Goal: Task Accomplishment & Management: Use online tool/utility

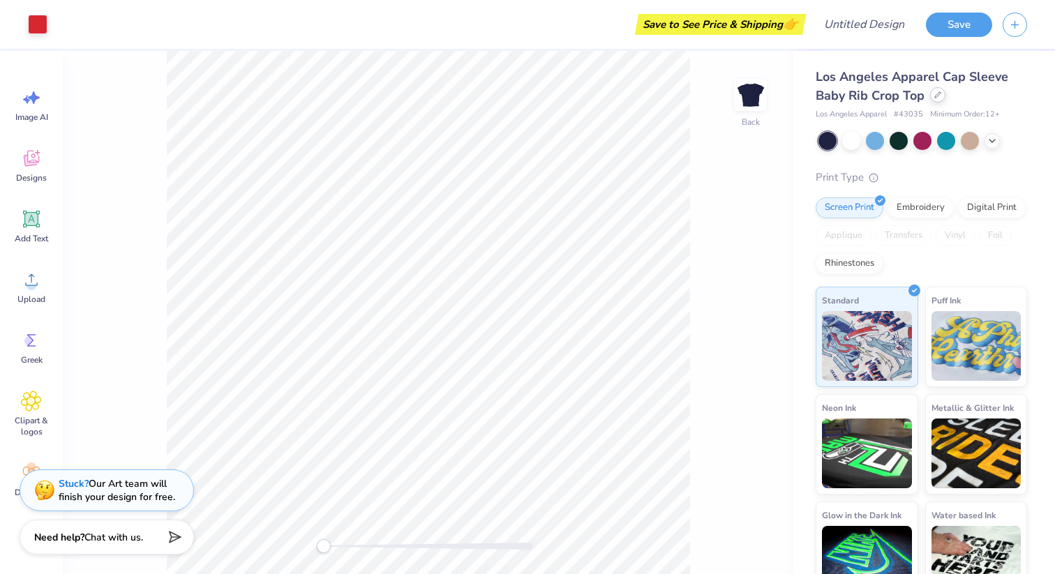
click at [936, 93] on icon at bounding box center [937, 94] width 7 height 7
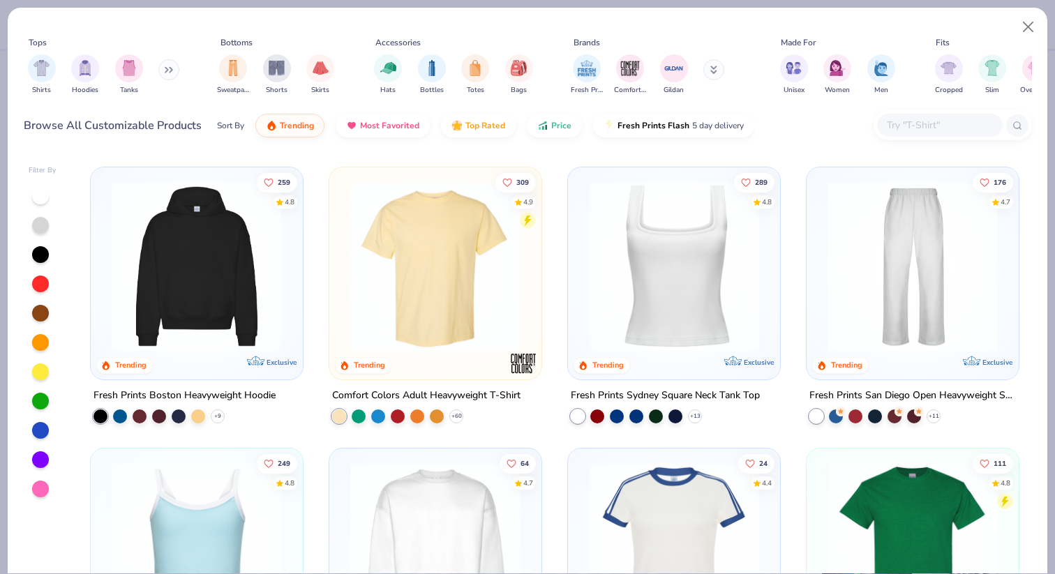
scroll to position [290, 0]
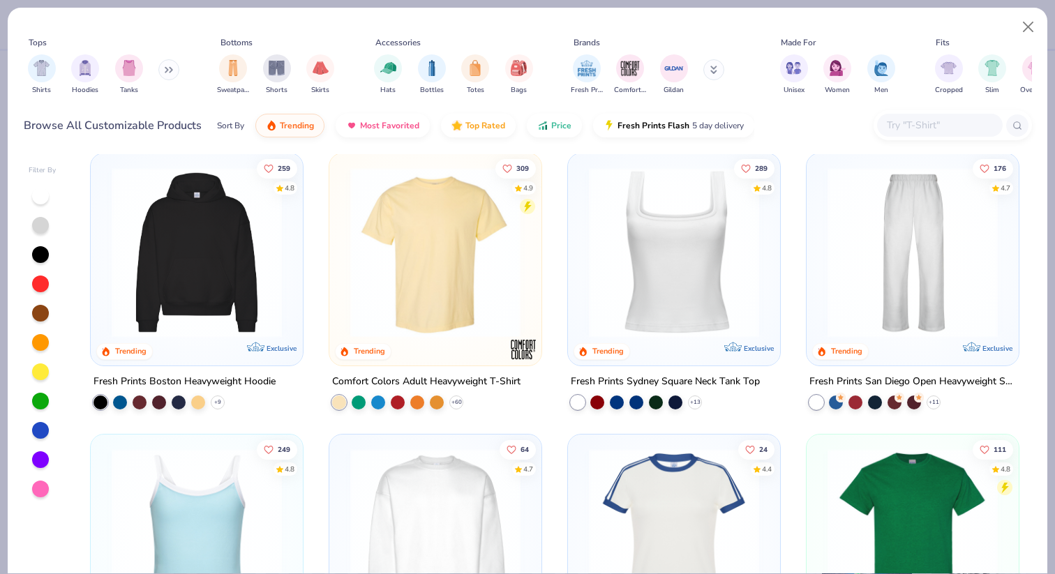
click at [220, 260] on img at bounding box center [197, 252] width 184 height 170
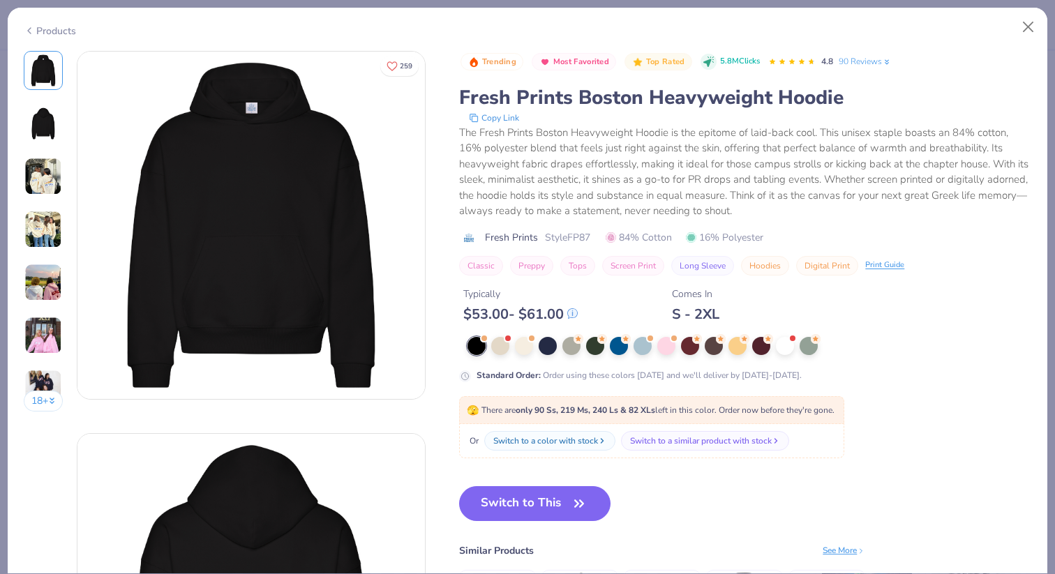
click at [53, 239] on img at bounding box center [43, 230] width 38 height 38
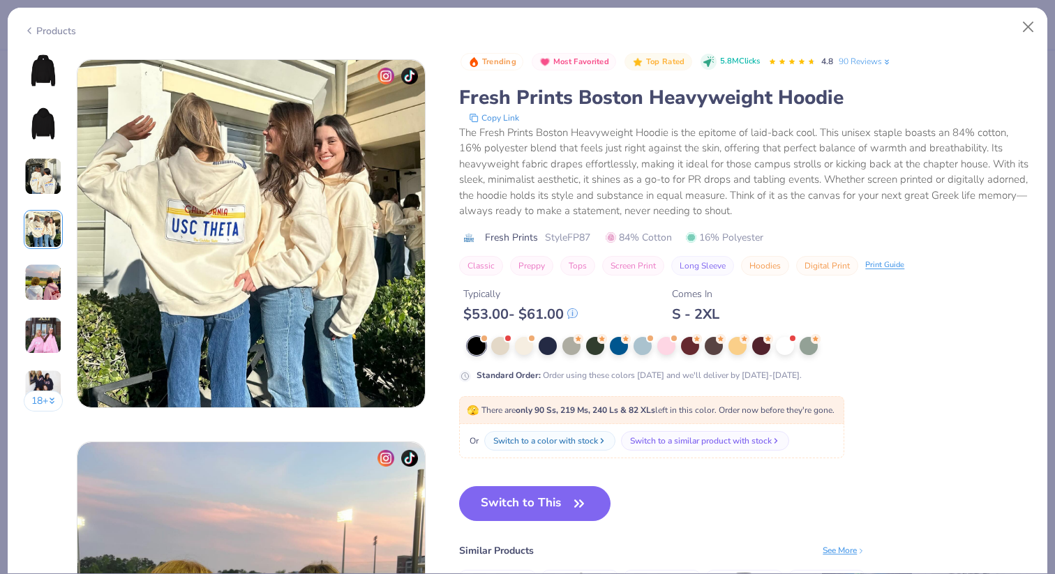
scroll to position [1147, 0]
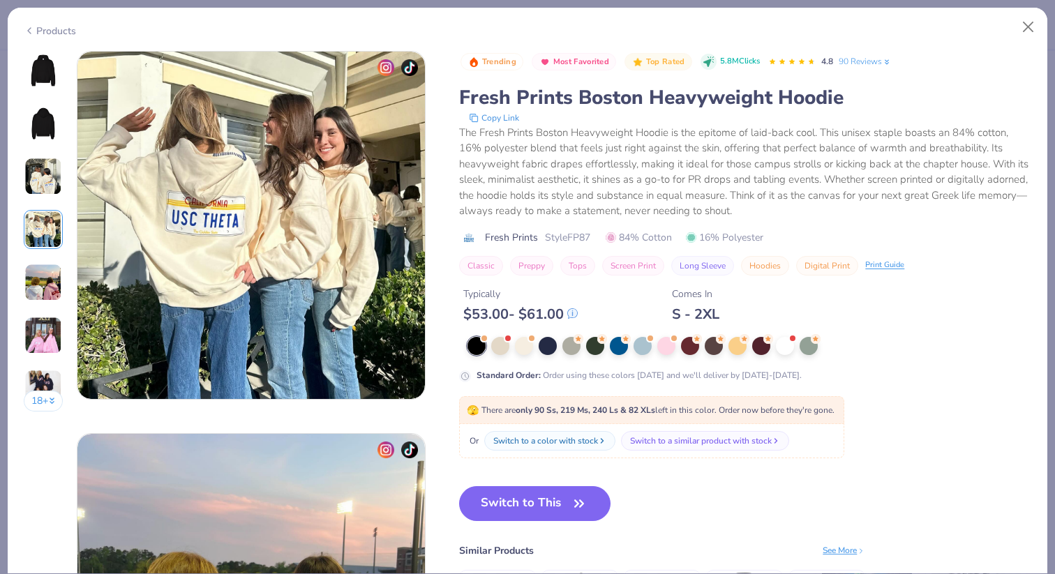
click at [37, 284] on img at bounding box center [43, 283] width 38 height 38
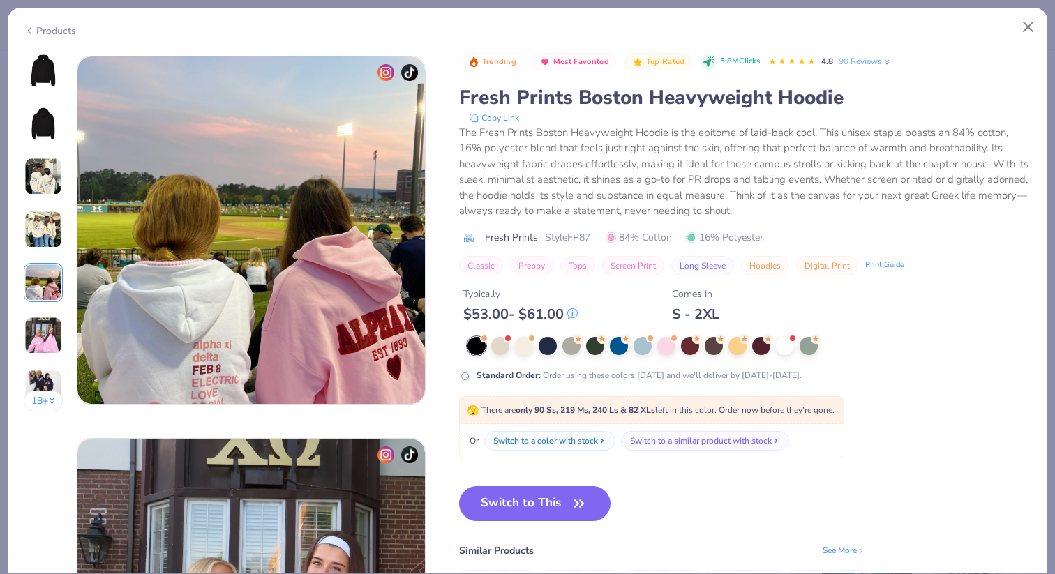
scroll to position [1529, 0]
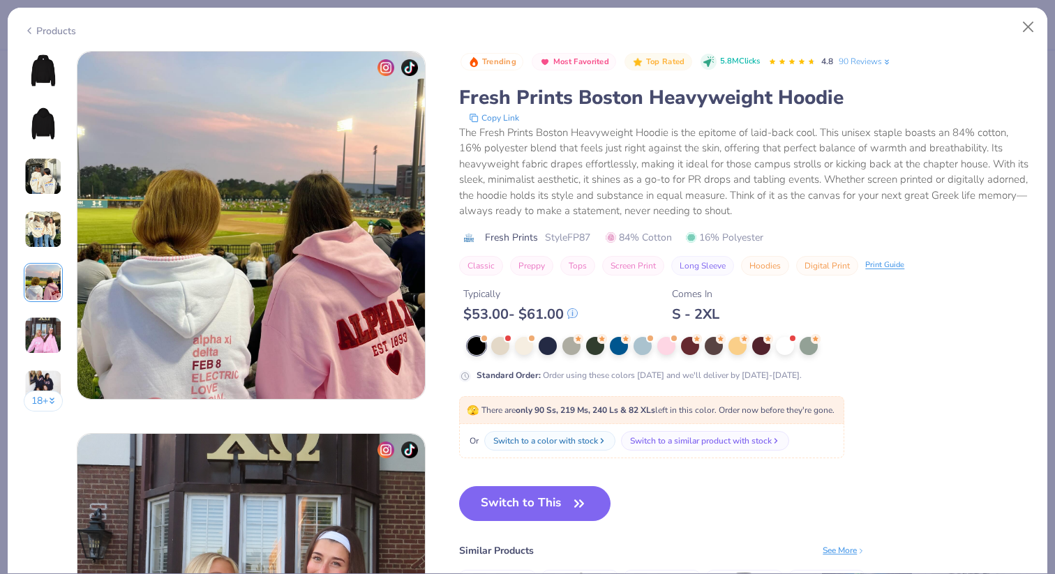
click at [36, 303] on div "18 +" at bounding box center [44, 236] width 40 height 371
click at [40, 327] on img at bounding box center [43, 336] width 38 height 38
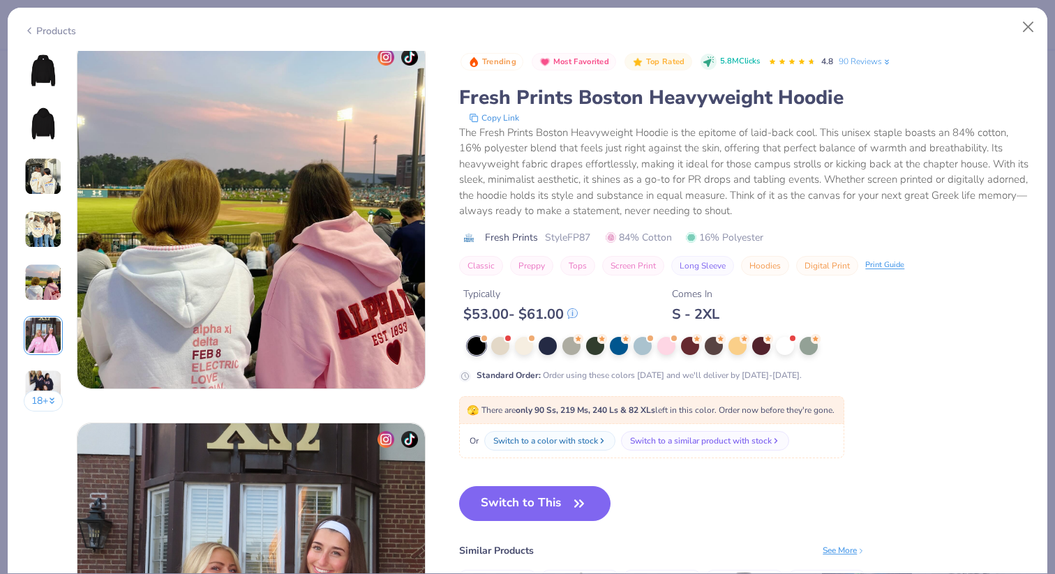
scroll to position [1460, 0]
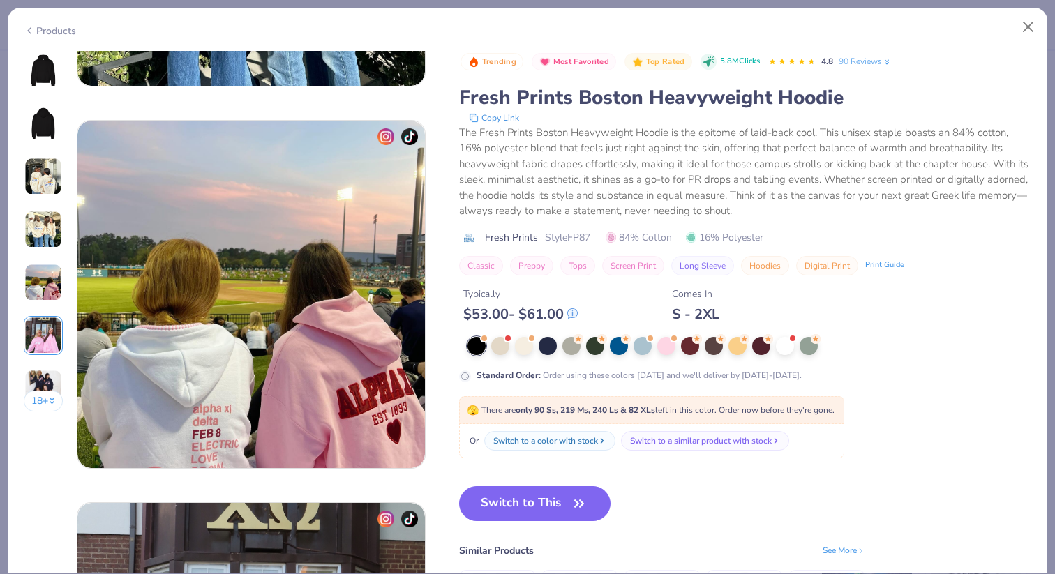
click at [47, 113] on img at bounding box center [43, 123] width 33 height 33
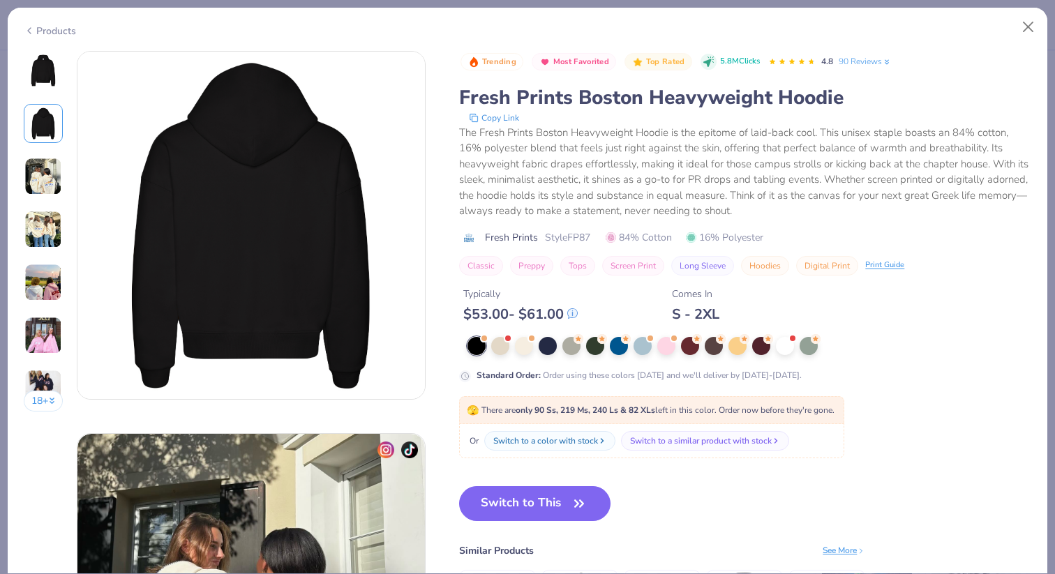
click at [47, 81] on img at bounding box center [43, 70] width 33 height 33
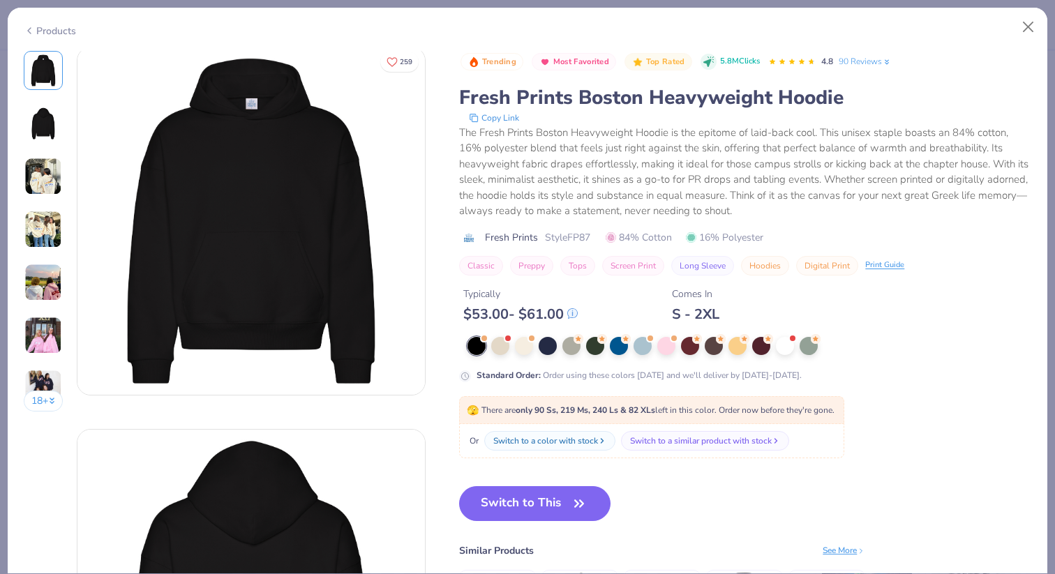
scroll to position [0, 0]
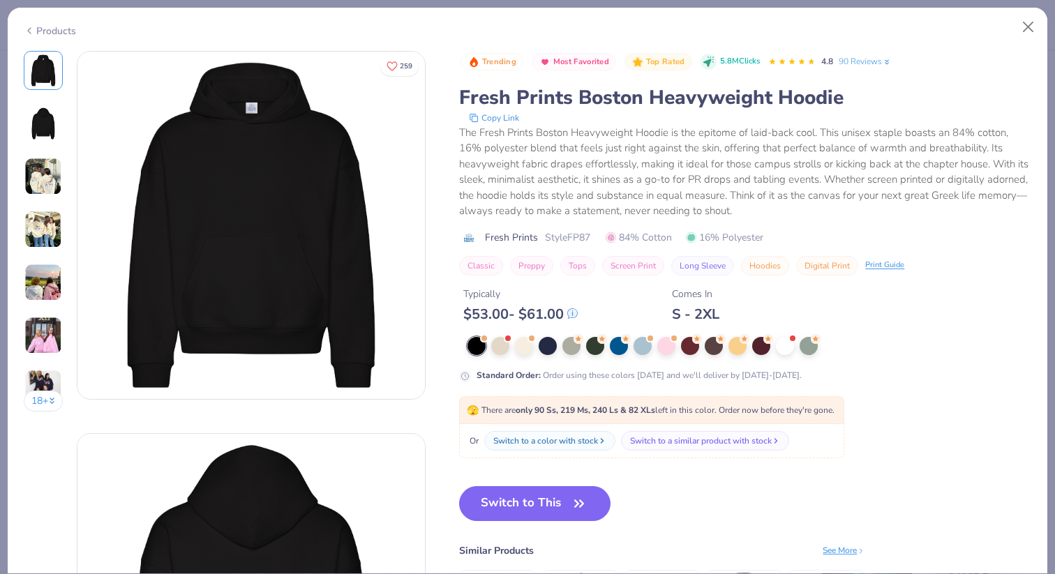
click at [1047, 29] on div "Products 18 + 259 KC Kappa Alpha Theta, University of Southern California KC Ka…" at bounding box center [527, 287] width 1055 height 574
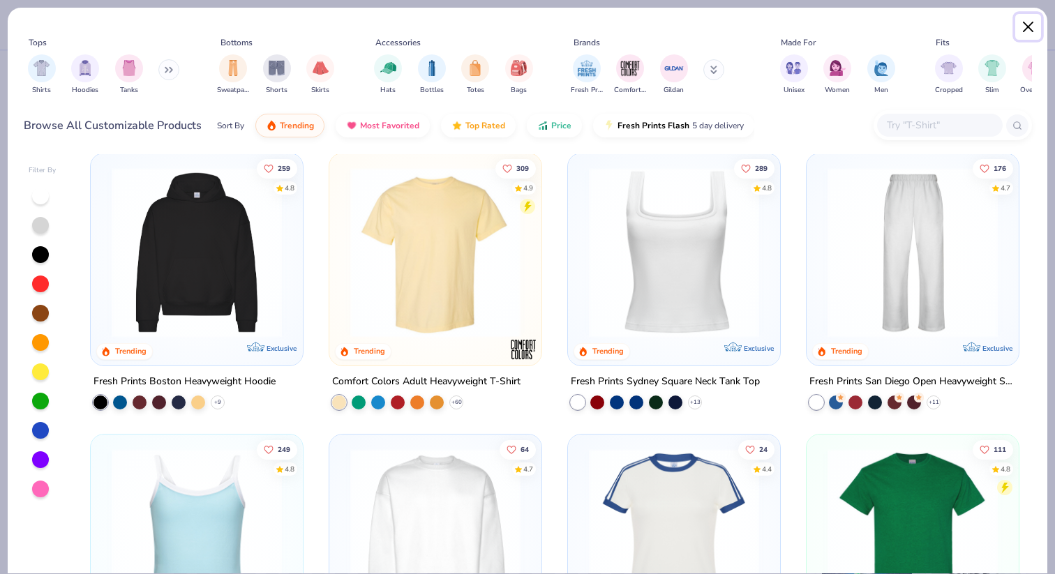
click at [1032, 29] on button "Close" at bounding box center [1028, 27] width 27 height 27
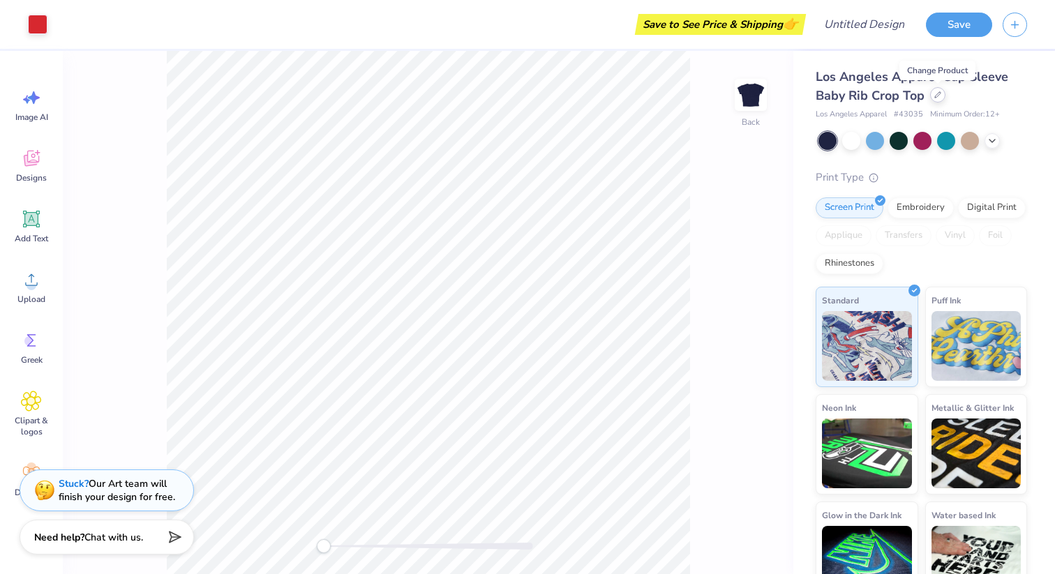
click at [940, 100] on div at bounding box center [937, 94] width 15 height 15
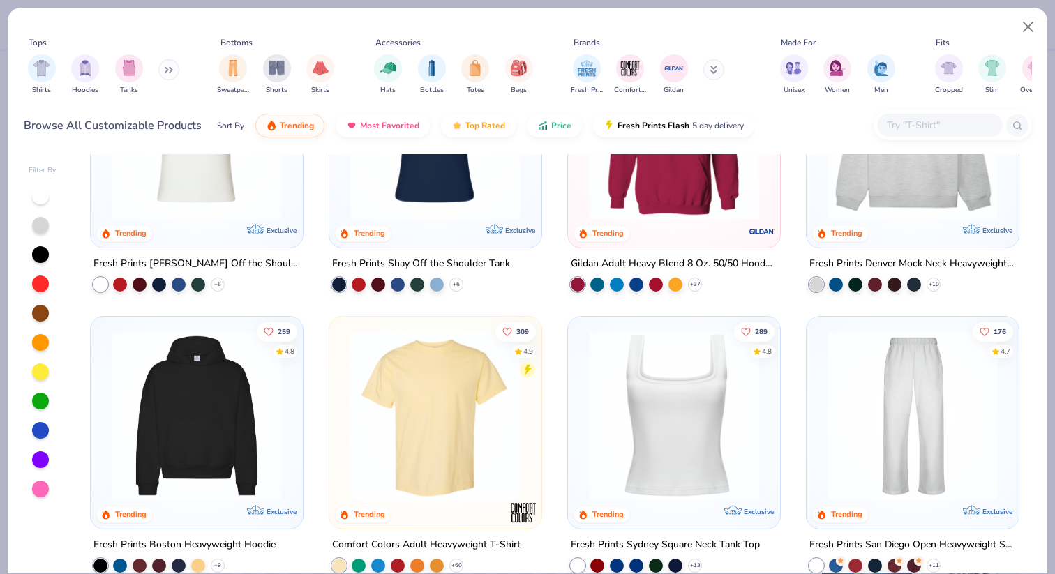
scroll to position [162, 0]
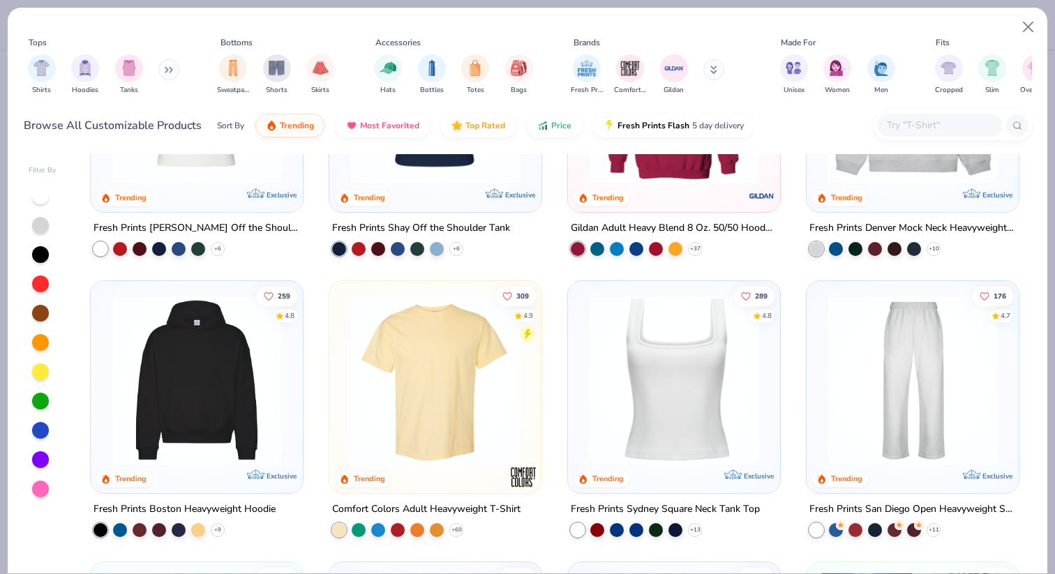
click at [680, 191] on div at bounding box center [674, 102] width 198 height 191
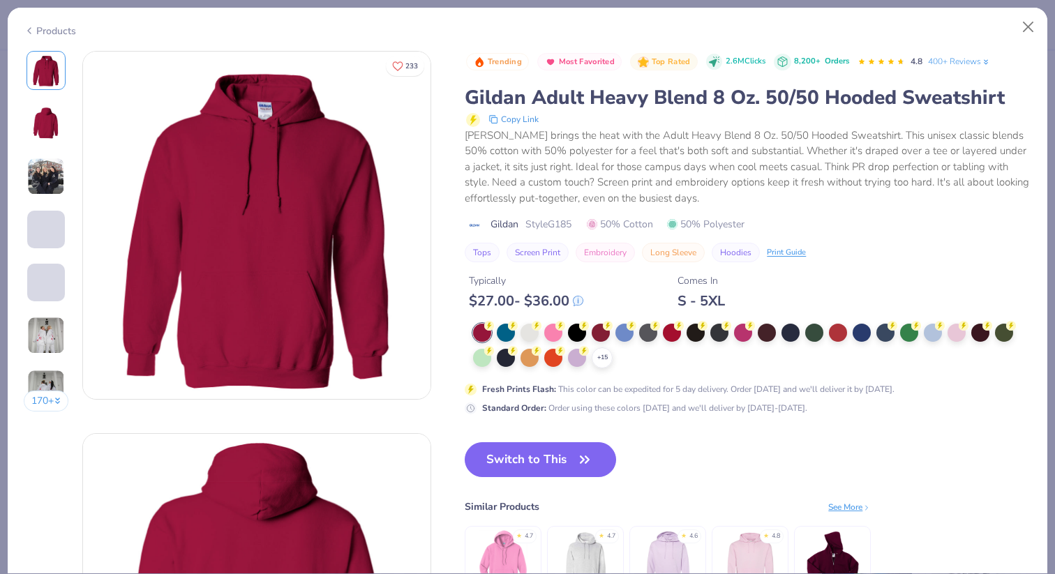
click at [50, 168] on img at bounding box center [46, 177] width 38 height 38
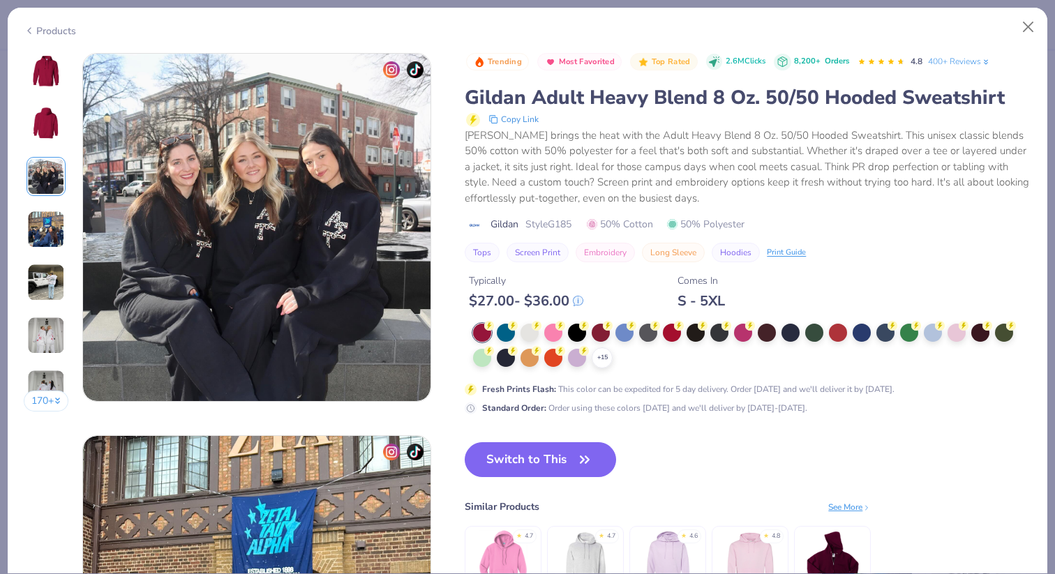
scroll to position [765, 0]
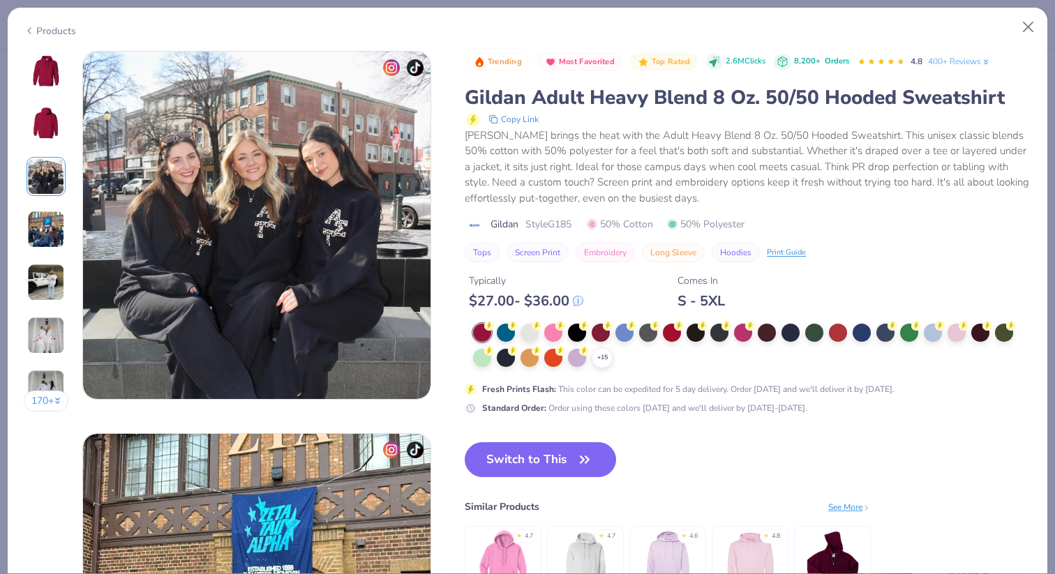
click at [44, 210] on div at bounding box center [46, 229] width 39 height 39
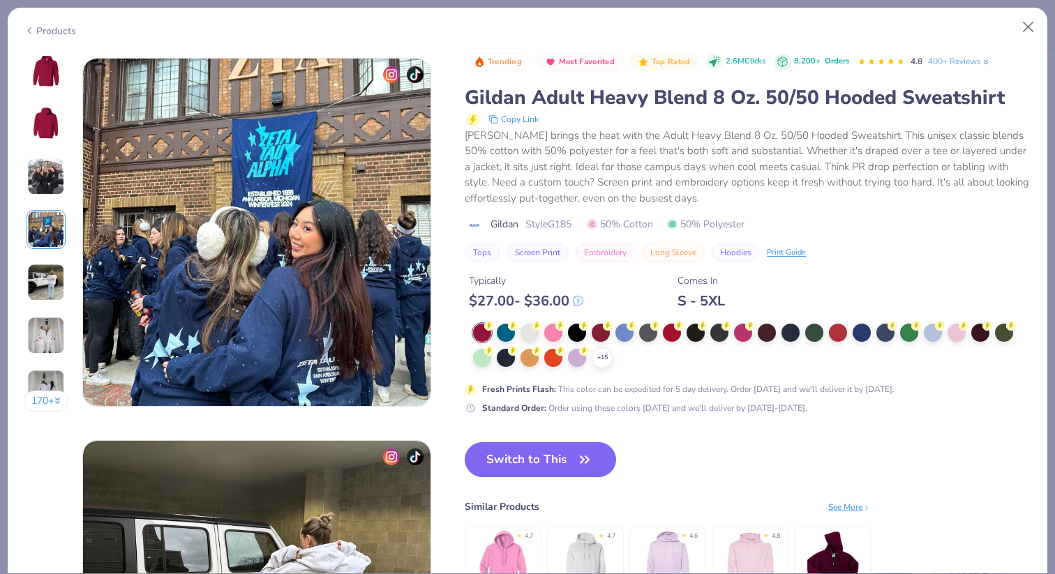
scroll to position [1147, 0]
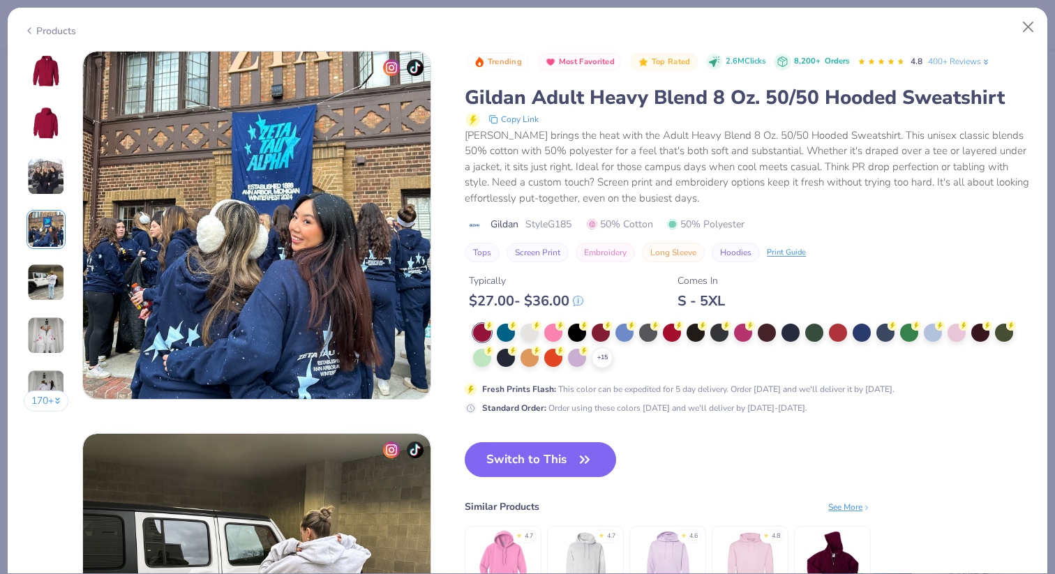
click at [41, 258] on div "170 +" at bounding box center [46, 236] width 45 height 371
click at [570, 458] on button "Switch to This" at bounding box center [540, 459] width 151 height 35
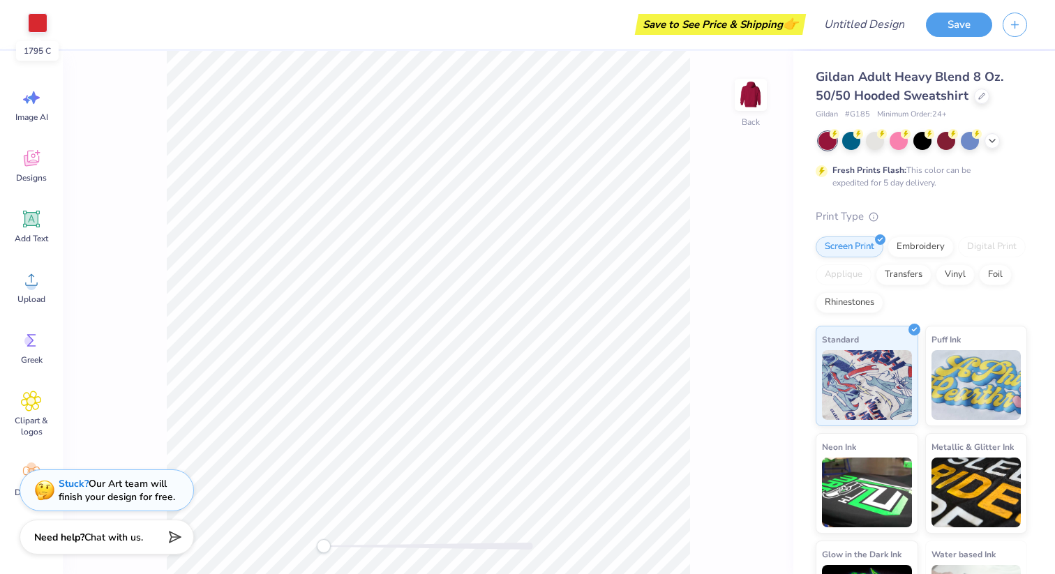
click at [36, 27] on div at bounding box center [38, 23] width 20 height 20
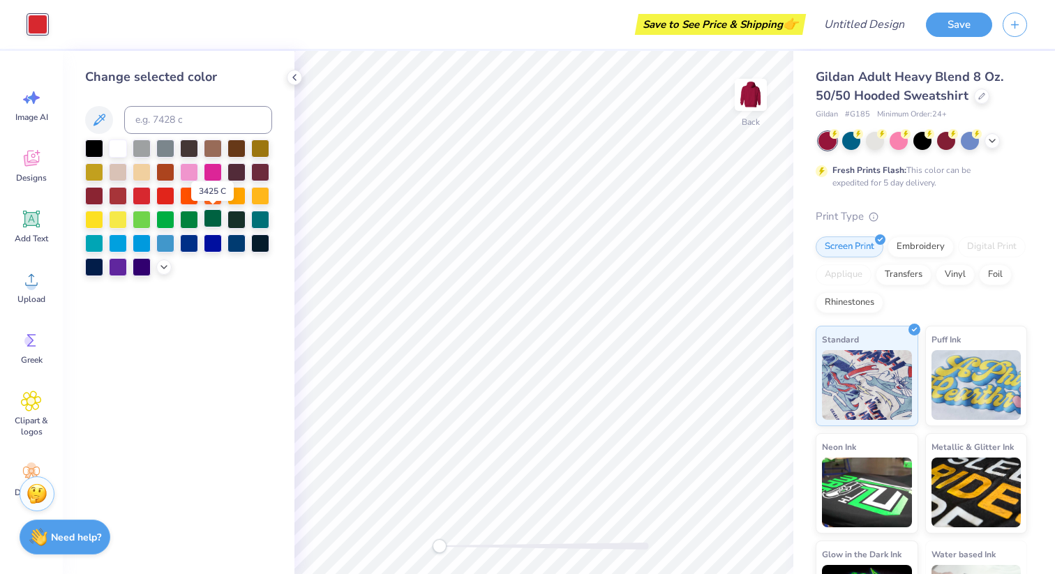
click at [213, 220] on div at bounding box center [213, 218] width 18 height 18
click at [113, 149] on div at bounding box center [118, 147] width 18 height 18
click at [186, 241] on div at bounding box center [189, 242] width 18 height 18
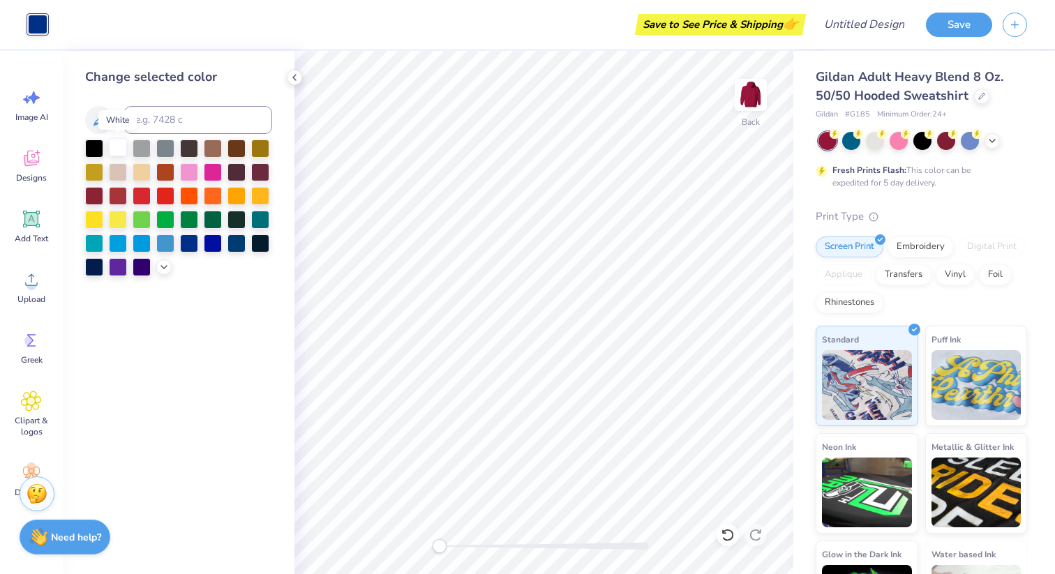
click at [119, 140] on div at bounding box center [118, 147] width 18 height 18
click at [998, 141] on div at bounding box center [991, 139] width 15 height 15
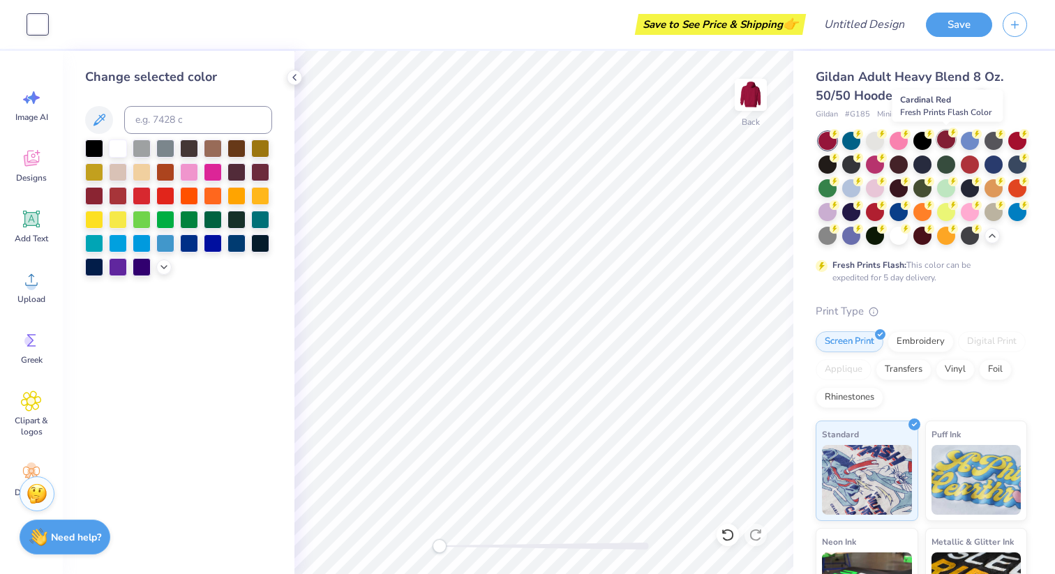
click at [942, 137] on div at bounding box center [946, 139] width 18 height 18
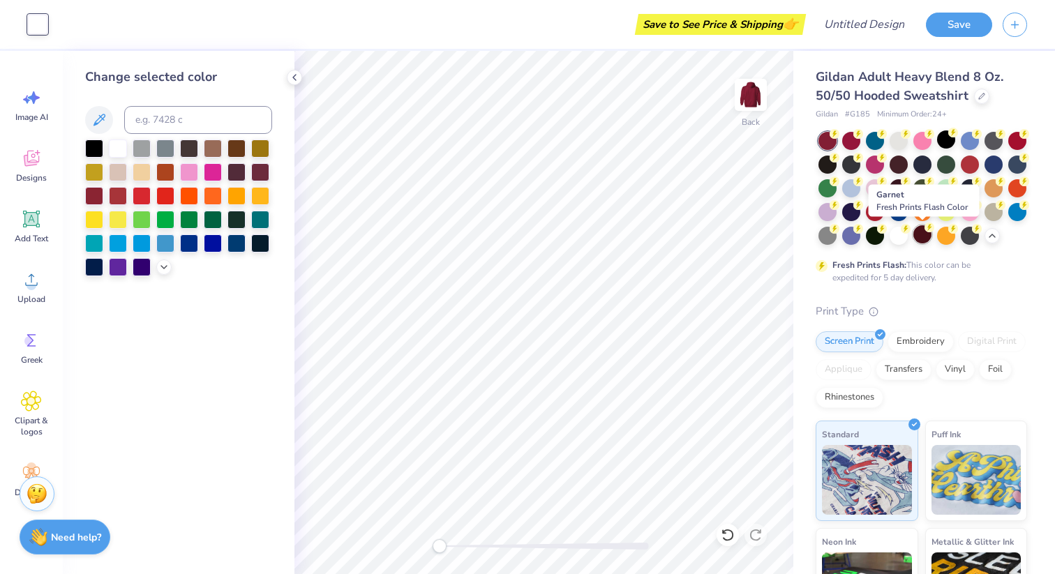
click at [921, 238] on div at bounding box center [922, 234] width 18 height 18
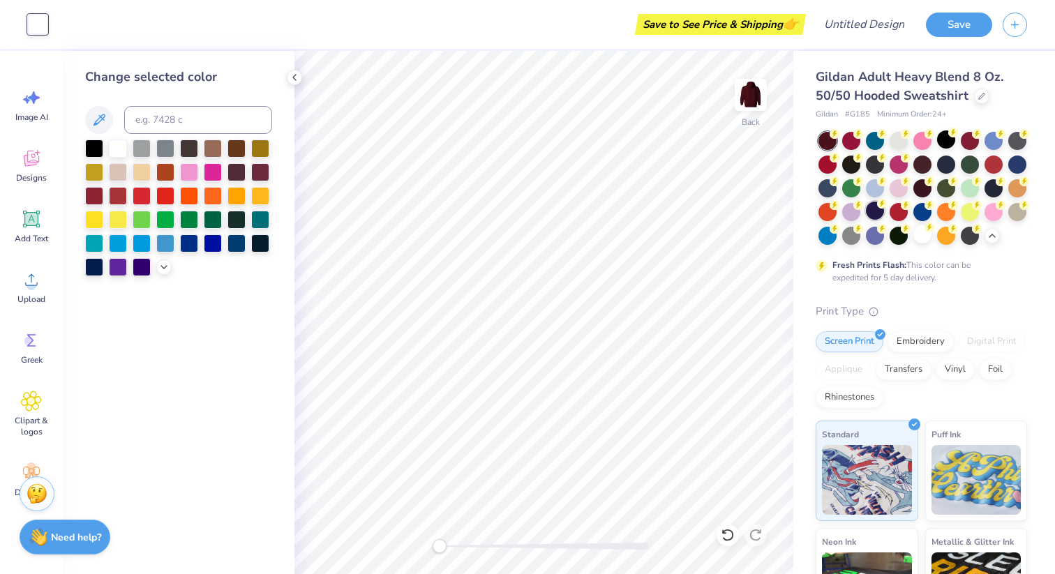
click at [878, 213] on div at bounding box center [875, 211] width 18 height 18
click at [880, 234] on div at bounding box center [875, 234] width 18 height 18
click at [947, 144] on div at bounding box center [946, 139] width 18 height 18
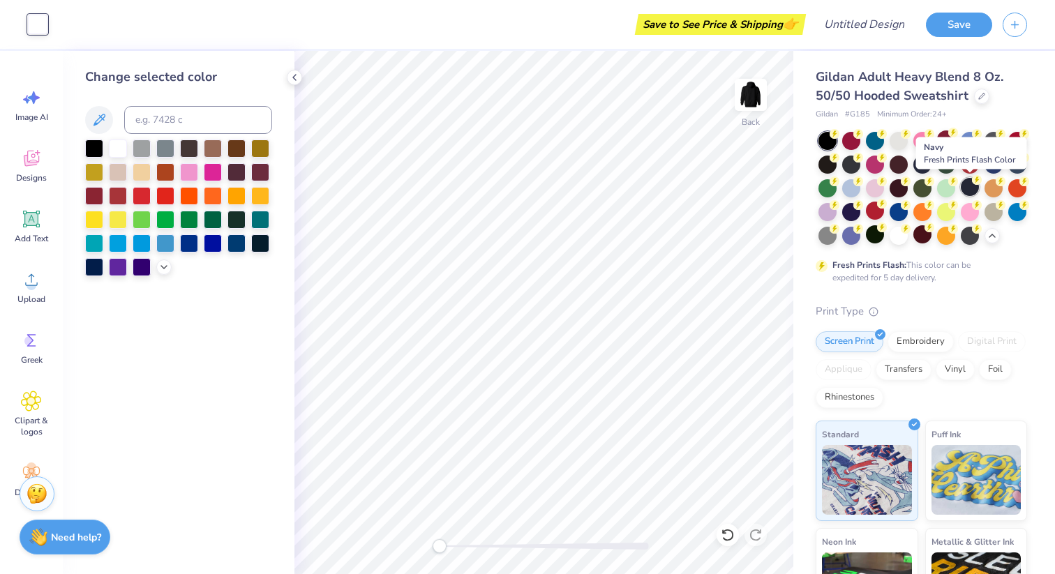
click at [964, 189] on div at bounding box center [970, 187] width 18 height 18
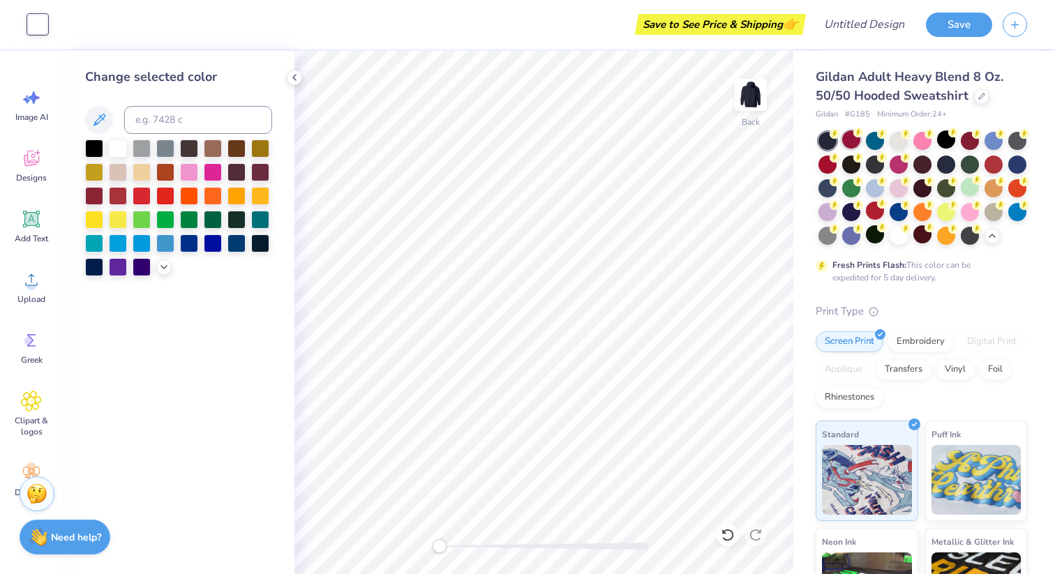
click at [851, 140] on div at bounding box center [851, 139] width 18 height 18
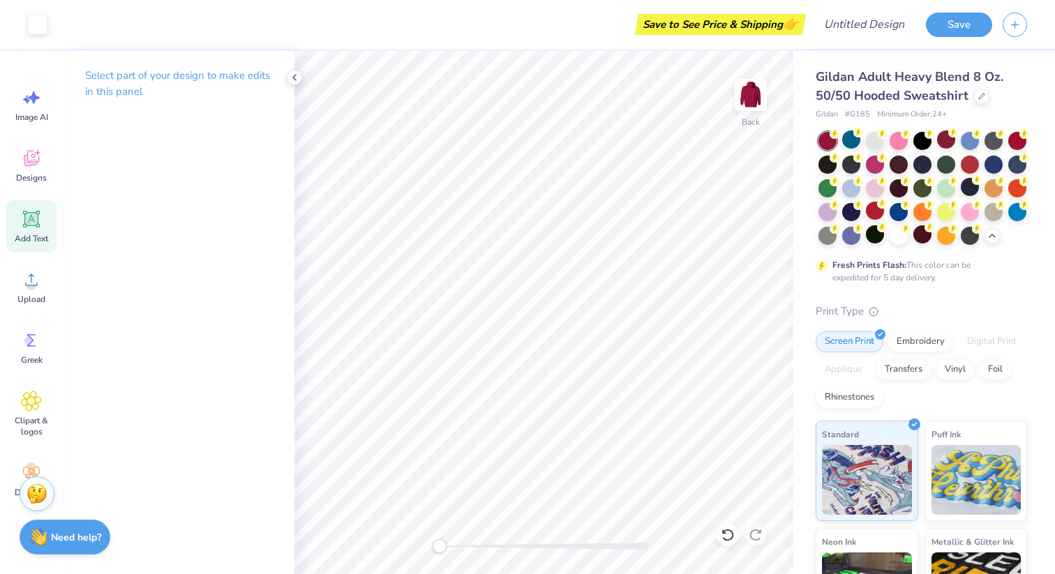
click at [40, 225] on icon at bounding box center [31, 219] width 21 height 21
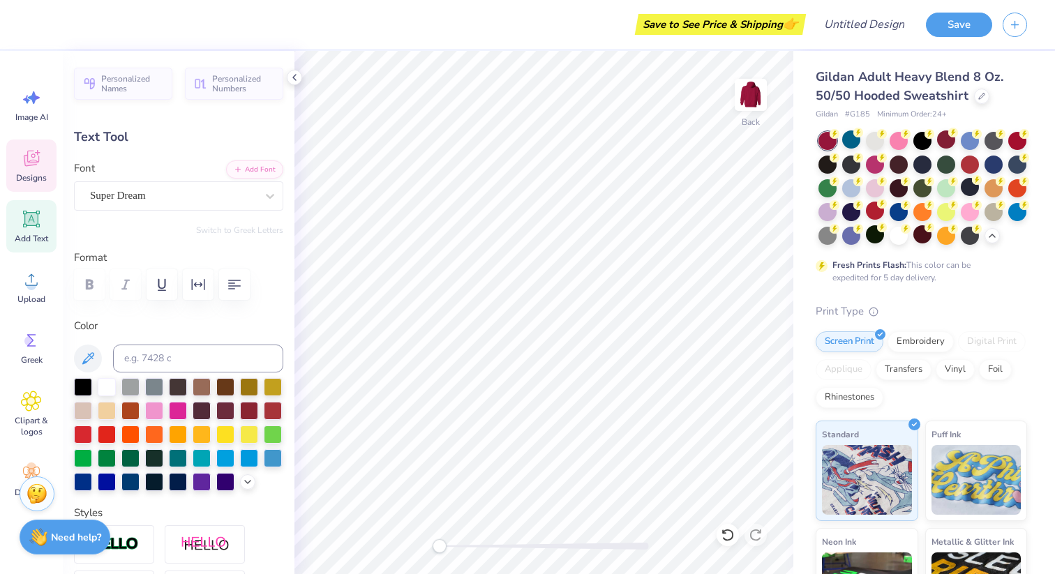
click at [27, 184] on div "Designs" at bounding box center [31, 166] width 50 height 52
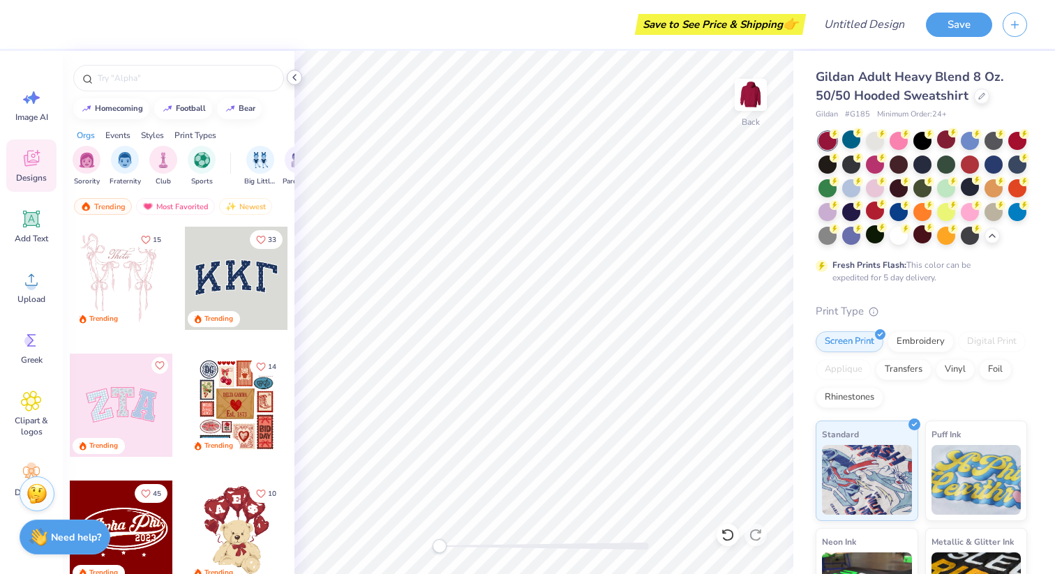
click at [296, 74] on icon at bounding box center [294, 77] width 11 height 11
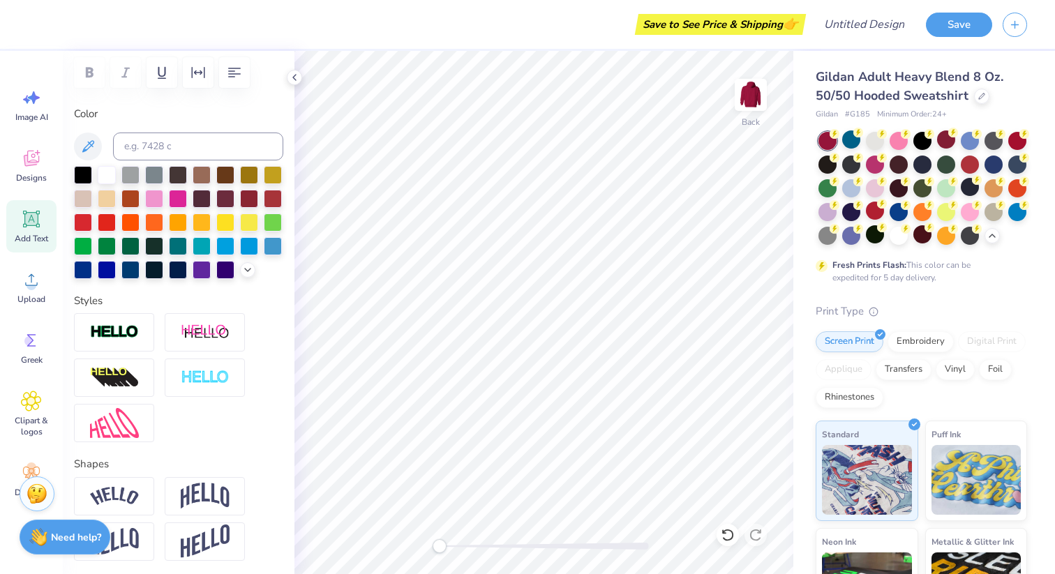
scroll to position [0, 2]
type textarea "GAMMA XI"
type input "6.05"
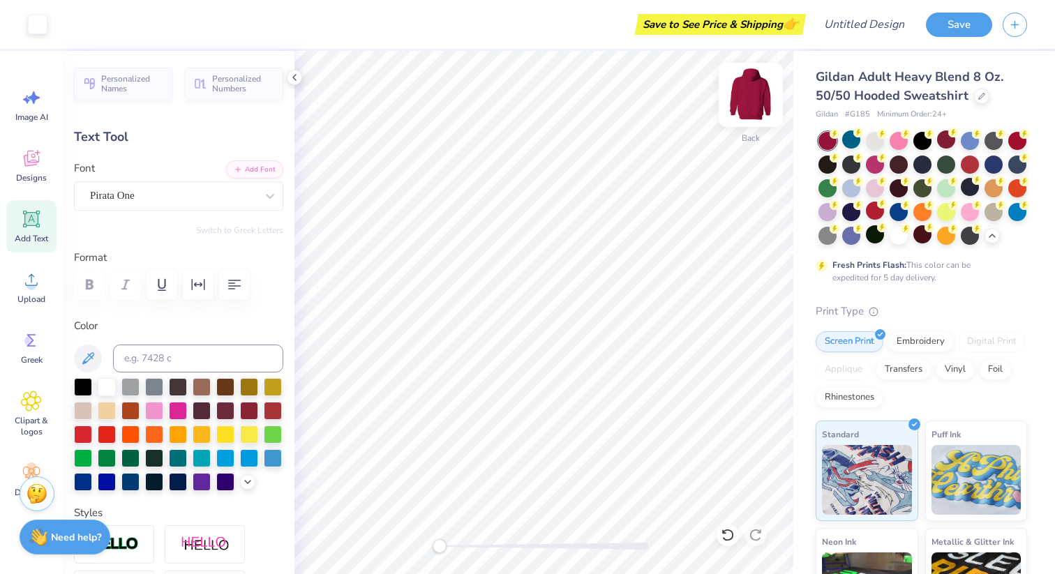
click at [752, 118] on img at bounding box center [751, 95] width 56 height 56
click at [759, 105] on img at bounding box center [751, 95] width 56 height 56
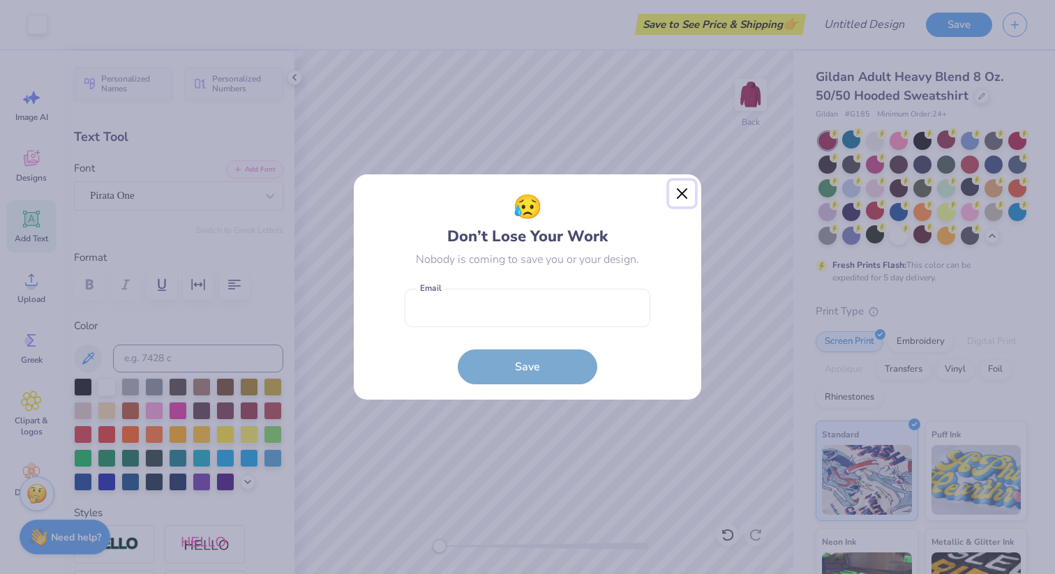
click at [691, 188] on button "Close" at bounding box center [682, 194] width 27 height 27
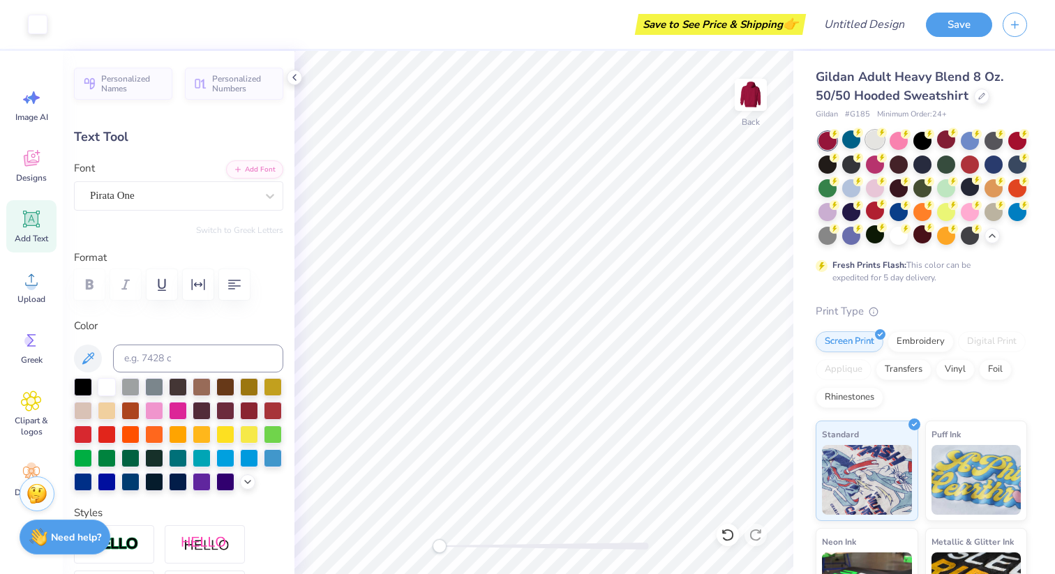
click at [877, 145] on div at bounding box center [875, 139] width 18 height 18
click at [874, 165] on div at bounding box center [875, 163] width 18 height 18
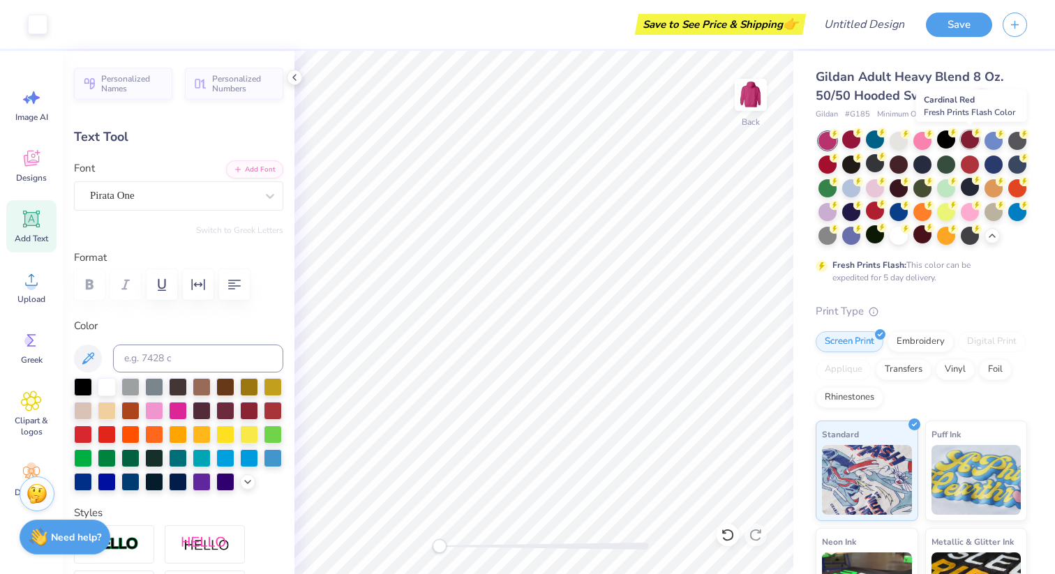
click at [966, 143] on div at bounding box center [970, 139] width 18 height 18
click at [969, 163] on div at bounding box center [970, 163] width 18 height 18
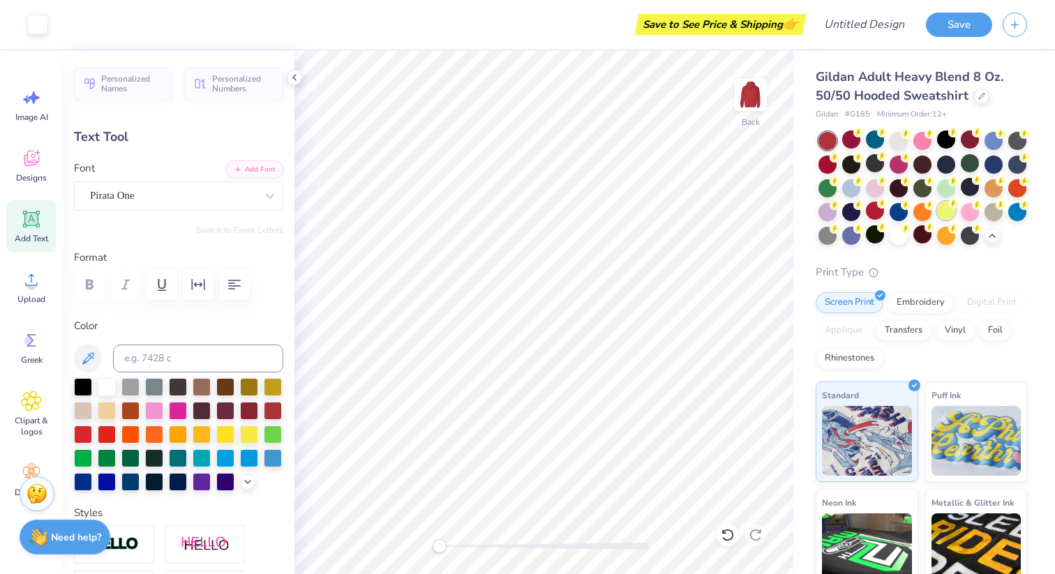
click at [944, 217] on div at bounding box center [946, 211] width 18 height 18
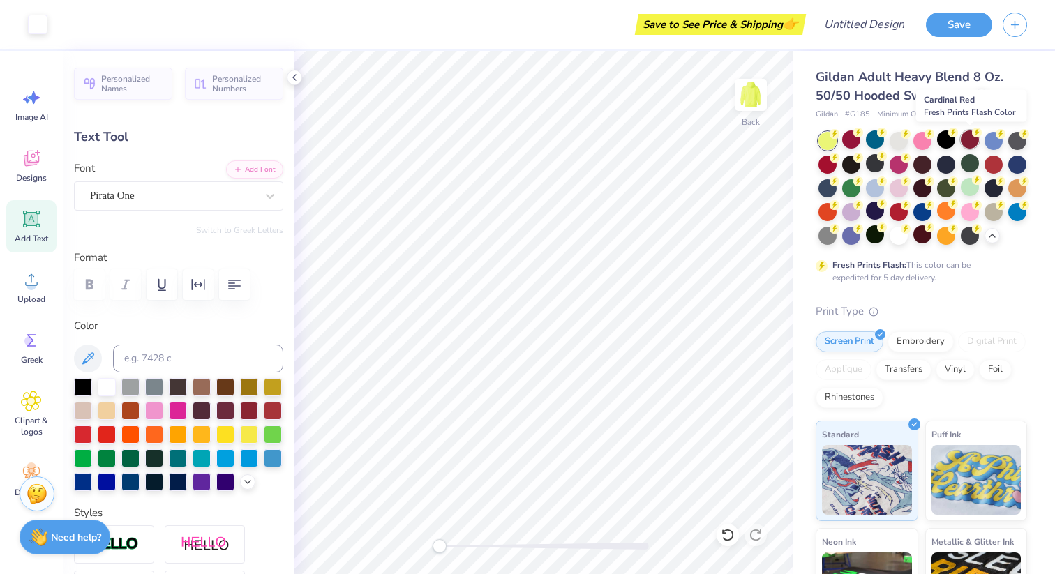
click at [969, 142] on div at bounding box center [970, 139] width 18 height 18
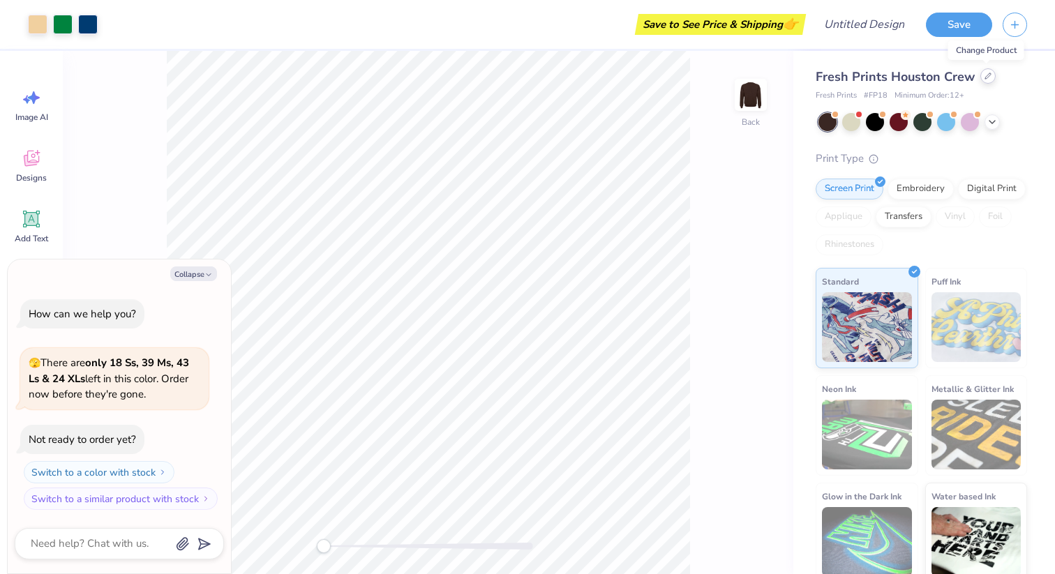
click at [984, 73] on icon at bounding box center [987, 76] width 7 height 7
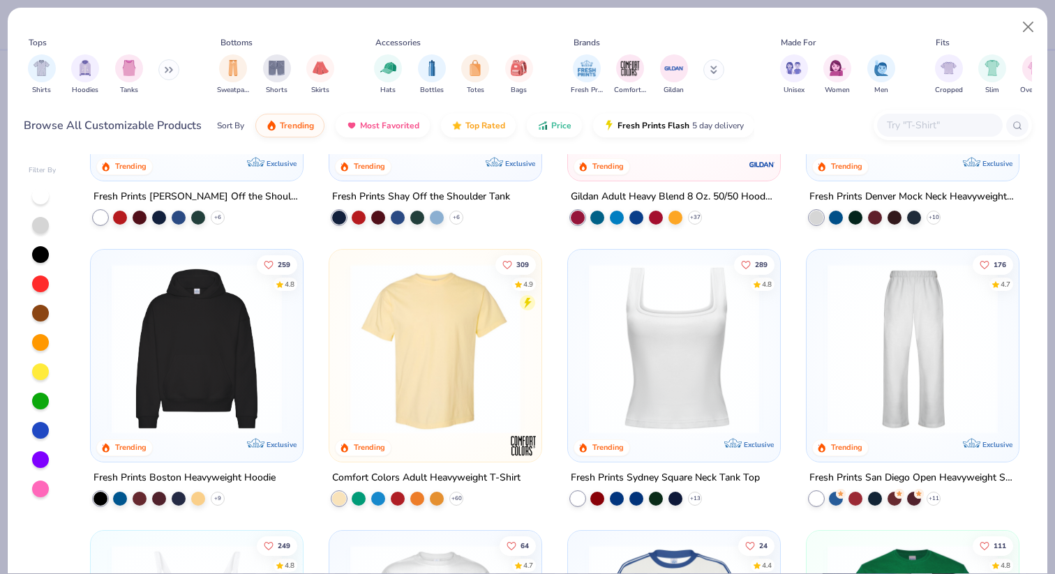
scroll to position [214, 0]
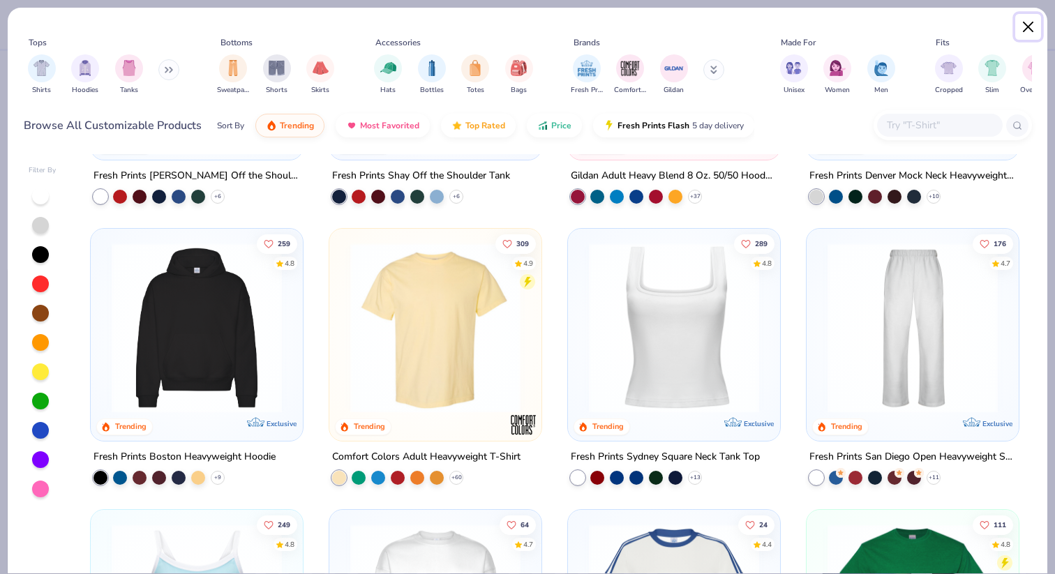
click at [1026, 31] on button "Close" at bounding box center [1028, 27] width 27 height 27
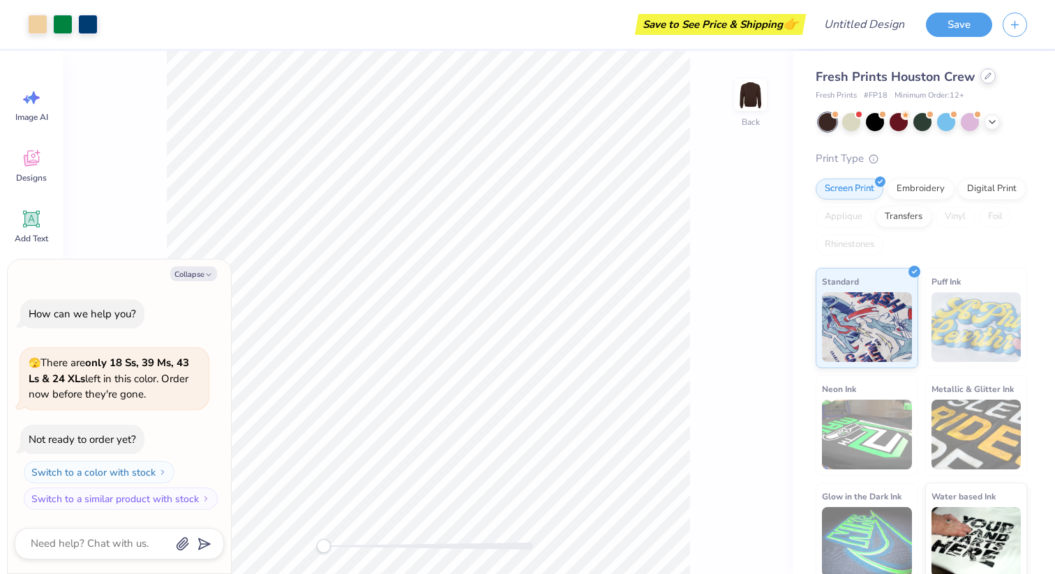
click at [988, 81] on div at bounding box center [987, 75] width 15 height 15
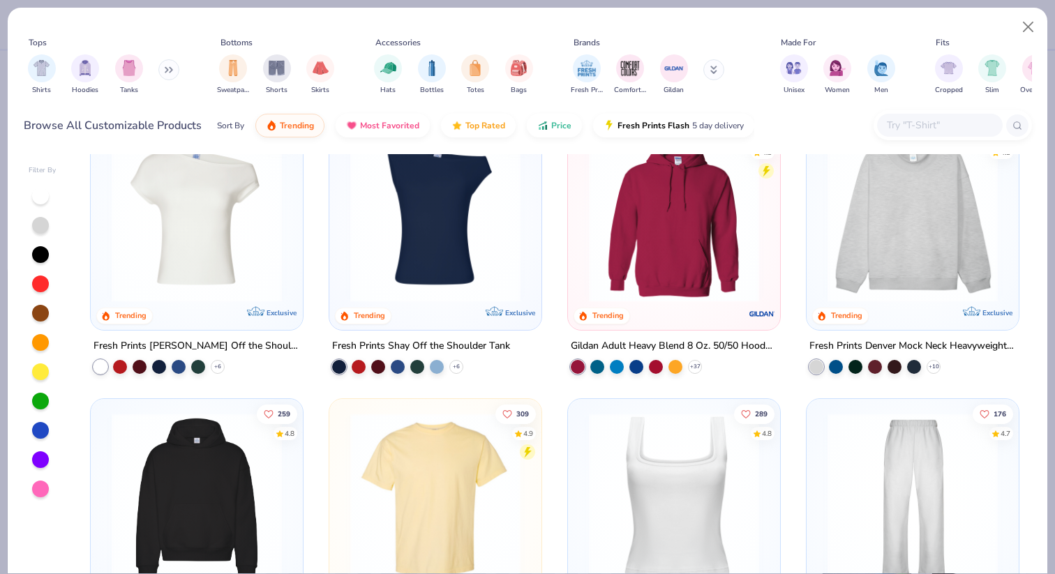
scroll to position [70, 0]
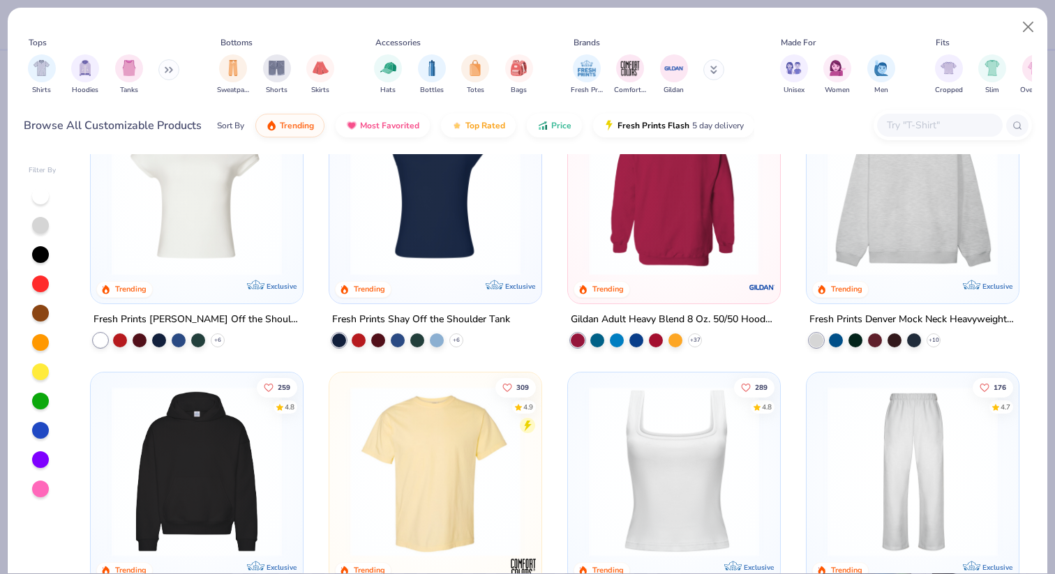
click at [582, 210] on img at bounding box center [490, 190] width 184 height 170
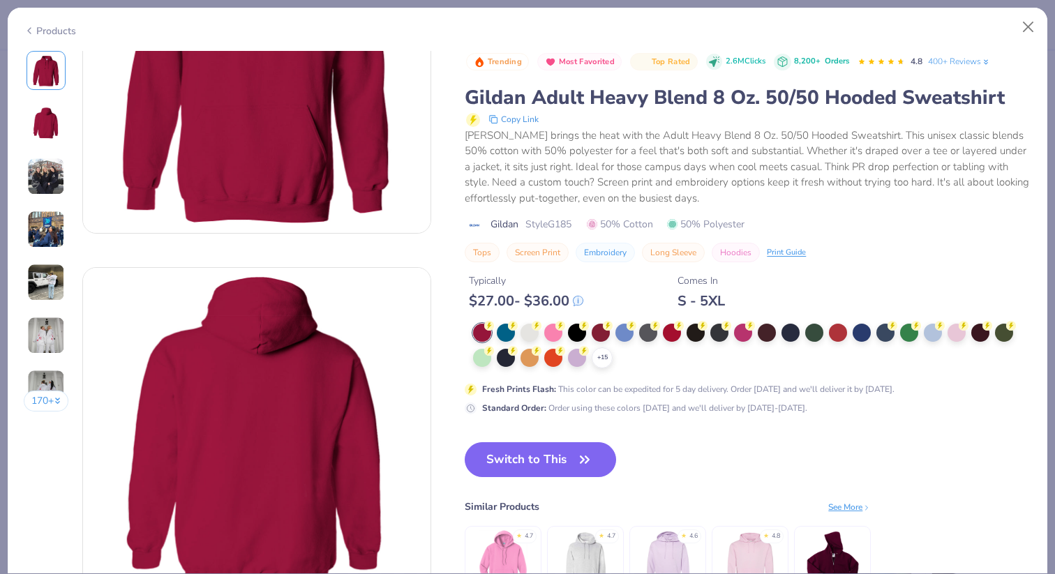
scroll to position [156, 0]
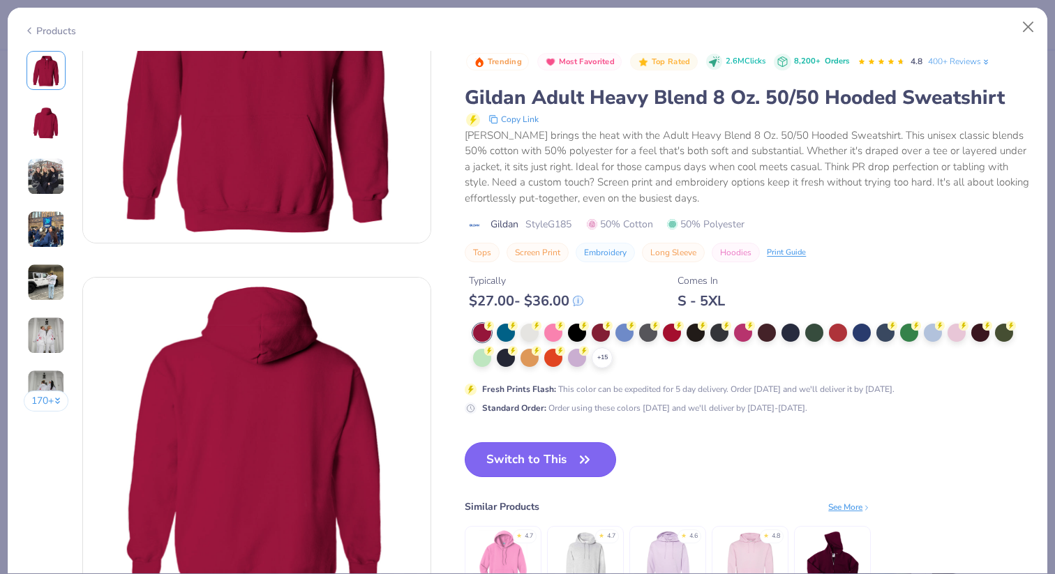
click at [571, 471] on button "Switch to This" at bounding box center [540, 459] width 151 height 35
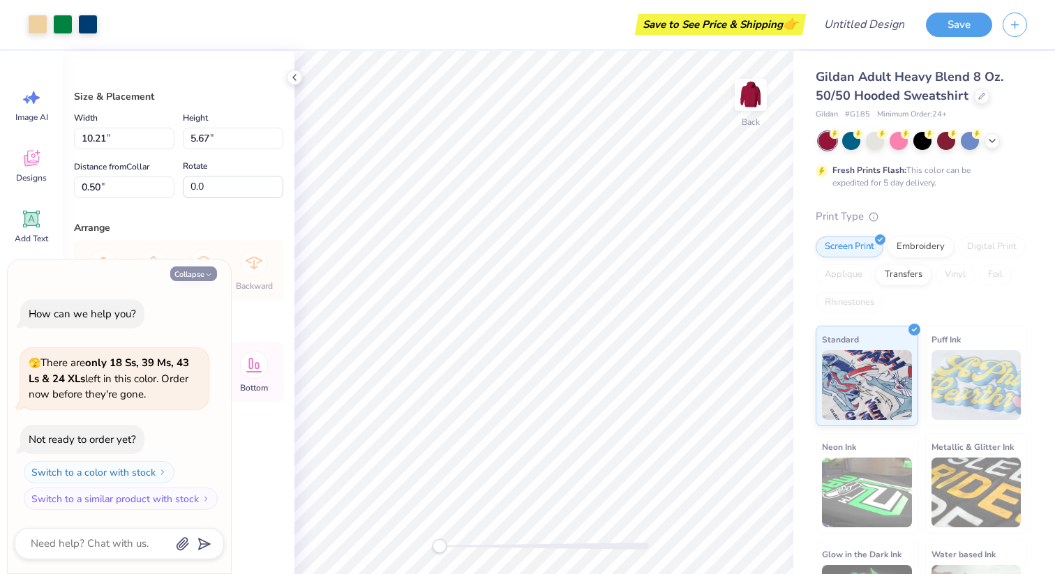
click at [208, 271] on icon "button" at bounding box center [208, 275] width 8 height 8
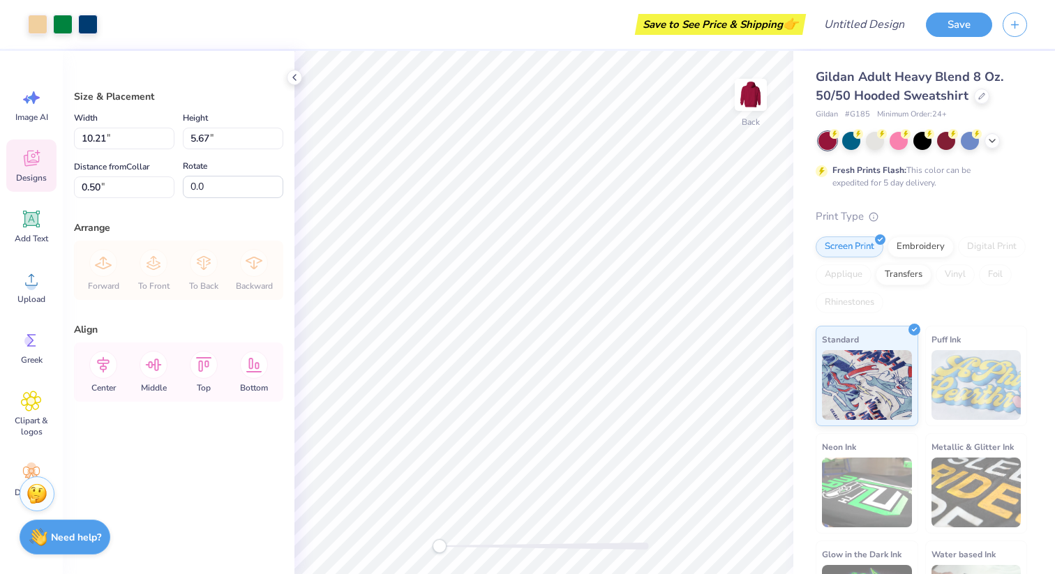
click at [45, 183] on span "Designs" at bounding box center [31, 177] width 31 height 11
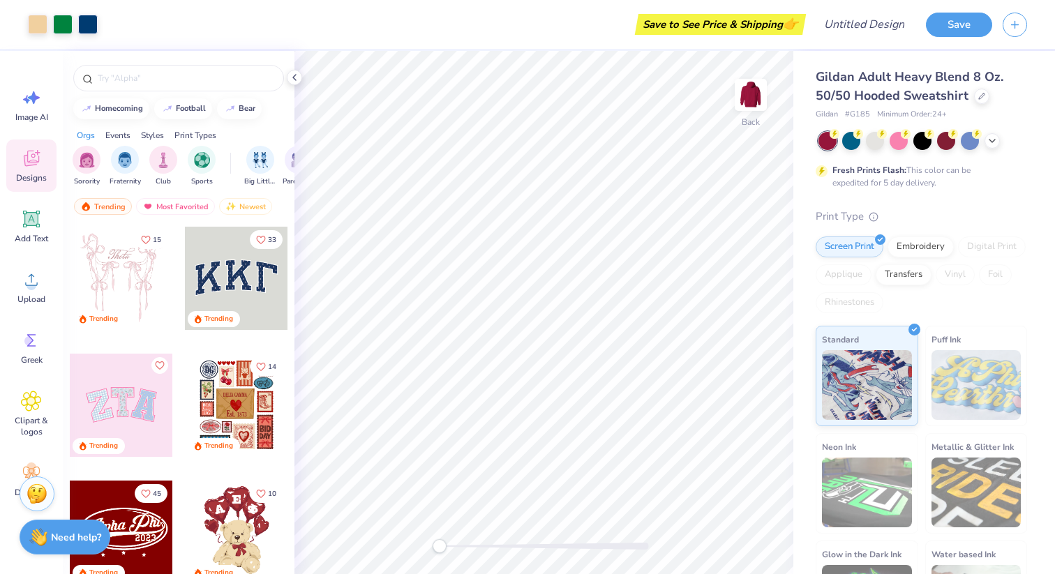
scroll to position [37, 0]
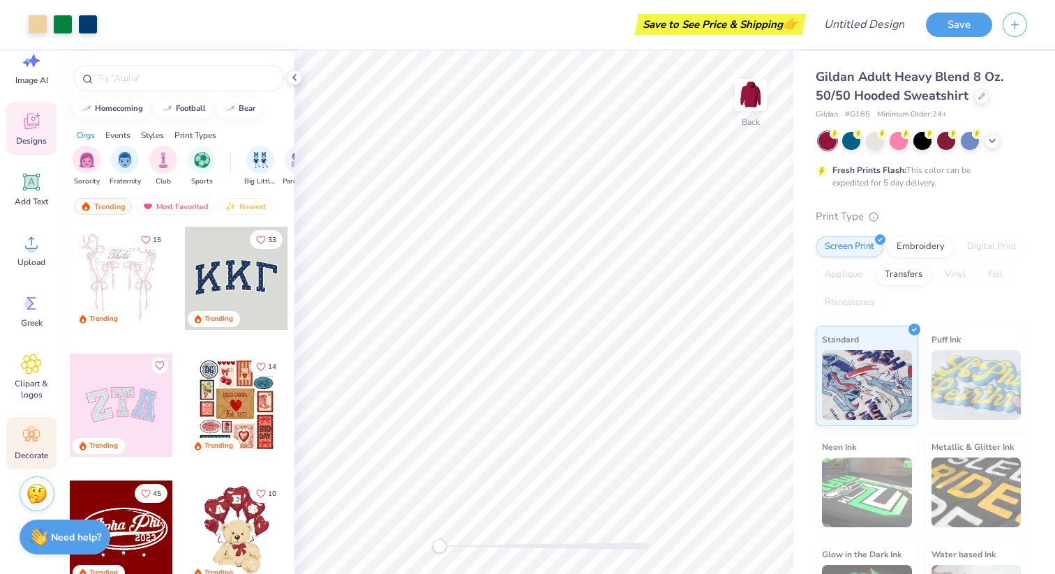
click at [31, 419] on div "Decorate" at bounding box center [31, 443] width 50 height 52
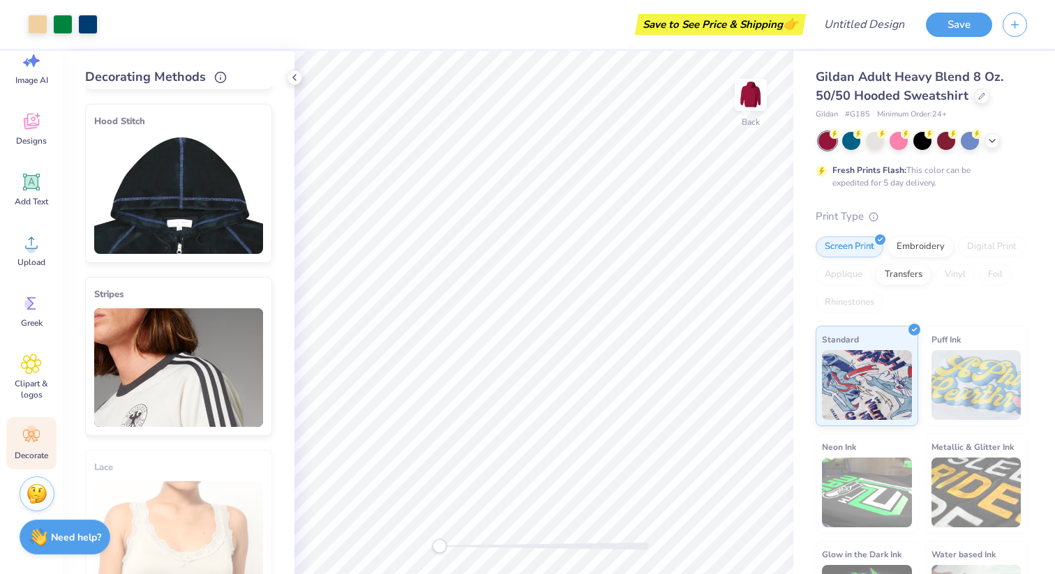
scroll to position [193, 0]
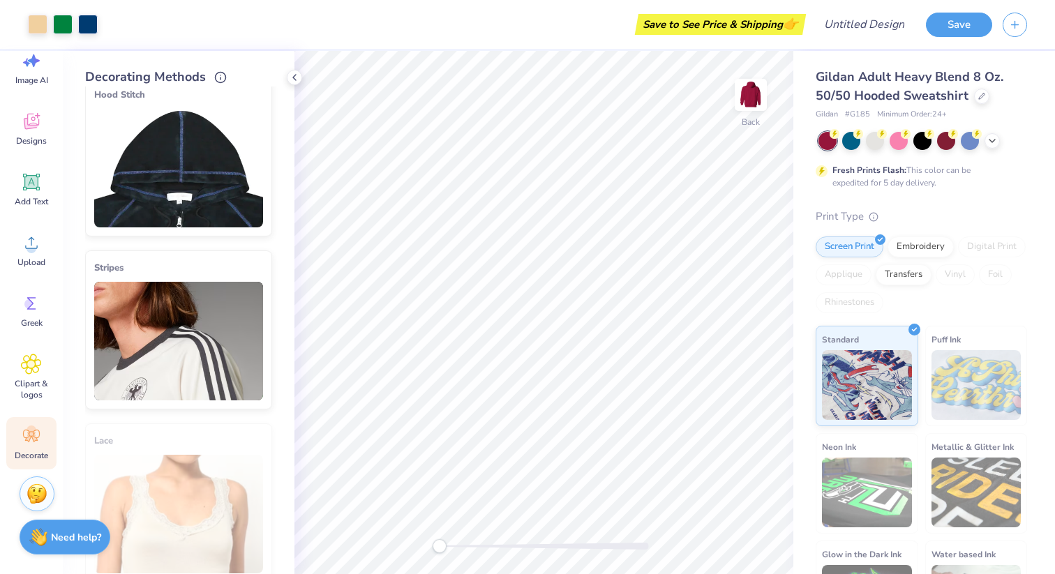
click at [195, 197] on img at bounding box center [178, 168] width 169 height 119
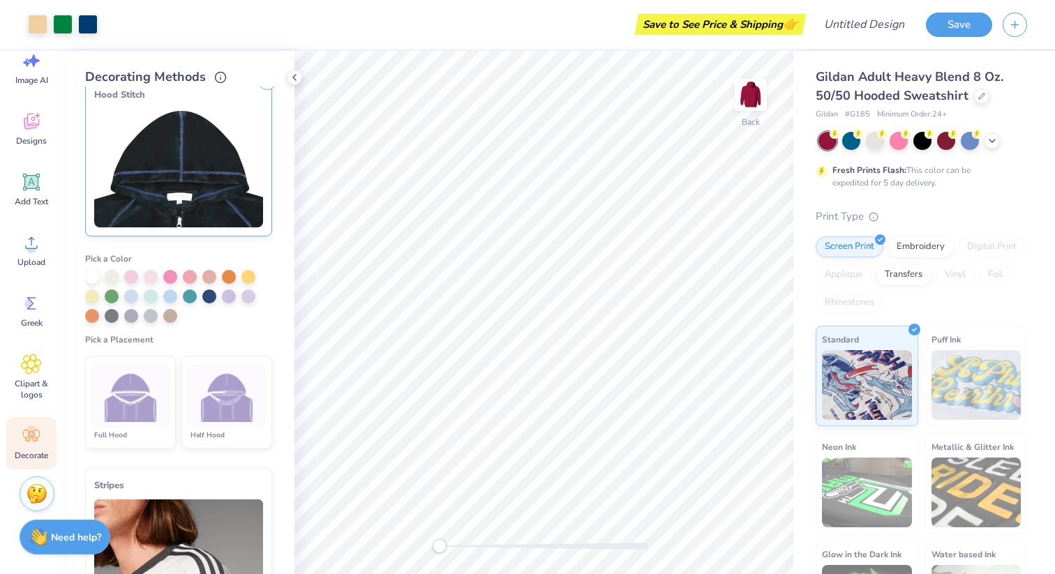
click at [219, 419] on img at bounding box center [227, 396] width 52 height 52
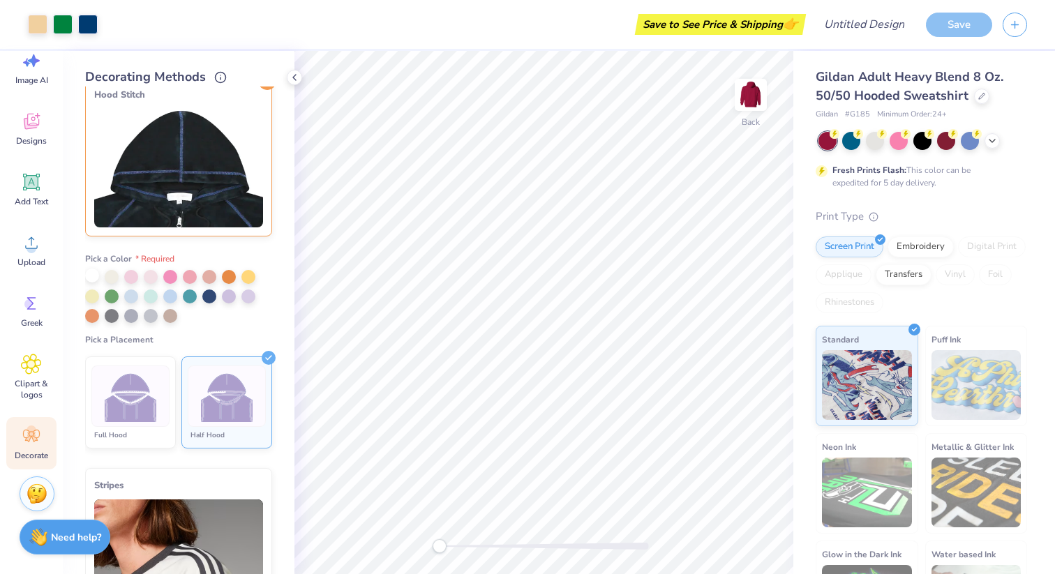
click at [92, 278] on div at bounding box center [92, 276] width 14 height 14
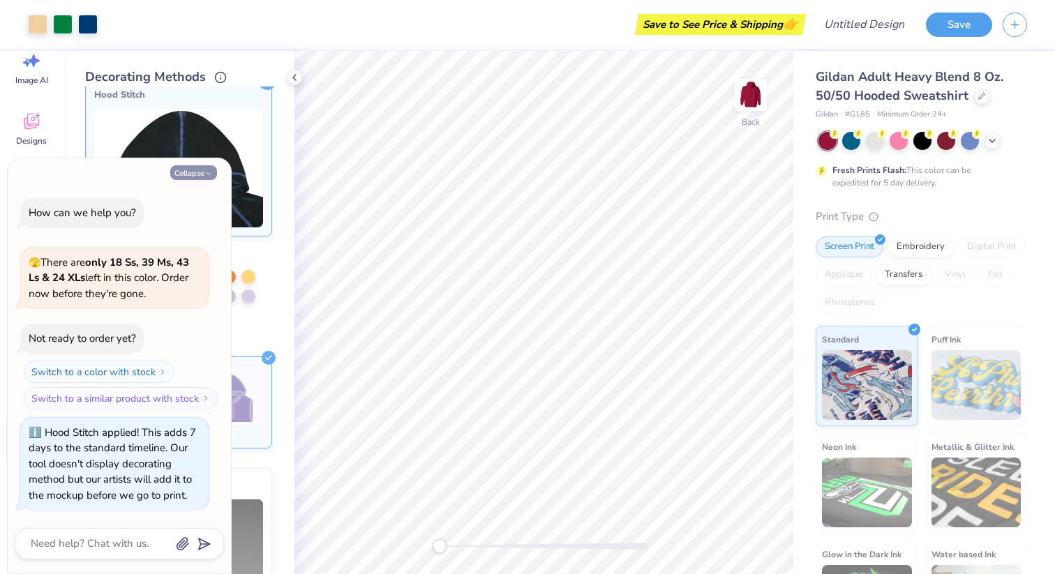
click at [197, 177] on button "Collapse" at bounding box center [193, 172] width 47 height 15
type textarea "x"
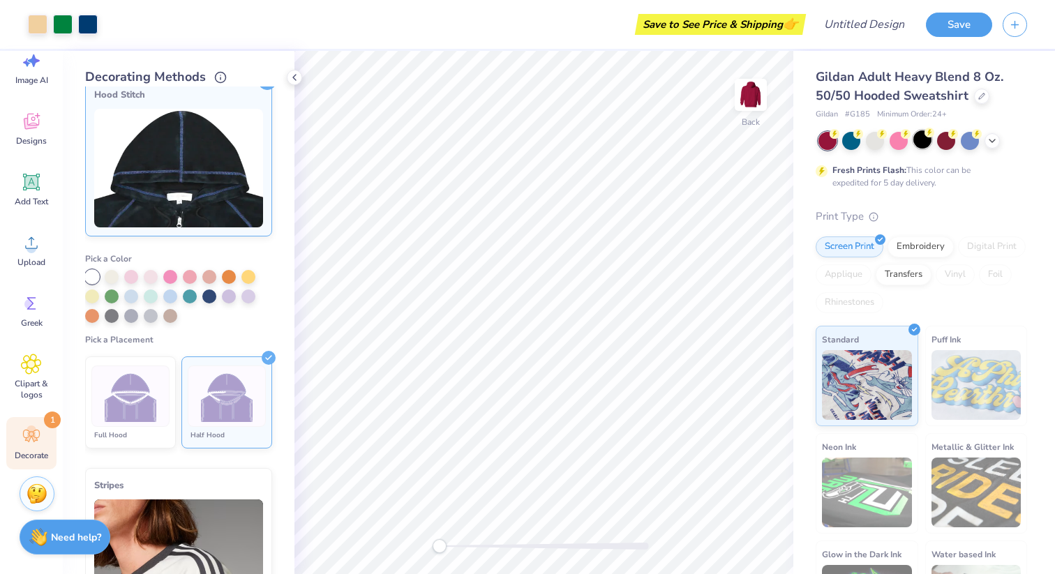
click at [925, 146] on div at bounding box center [922, 139] width 18 height 18
click at [904, 145] on div at bounding box center [899, 139] width 18 height 18
click at [991, 144] on icon at bounding box center [992, 139] width 11 height 11
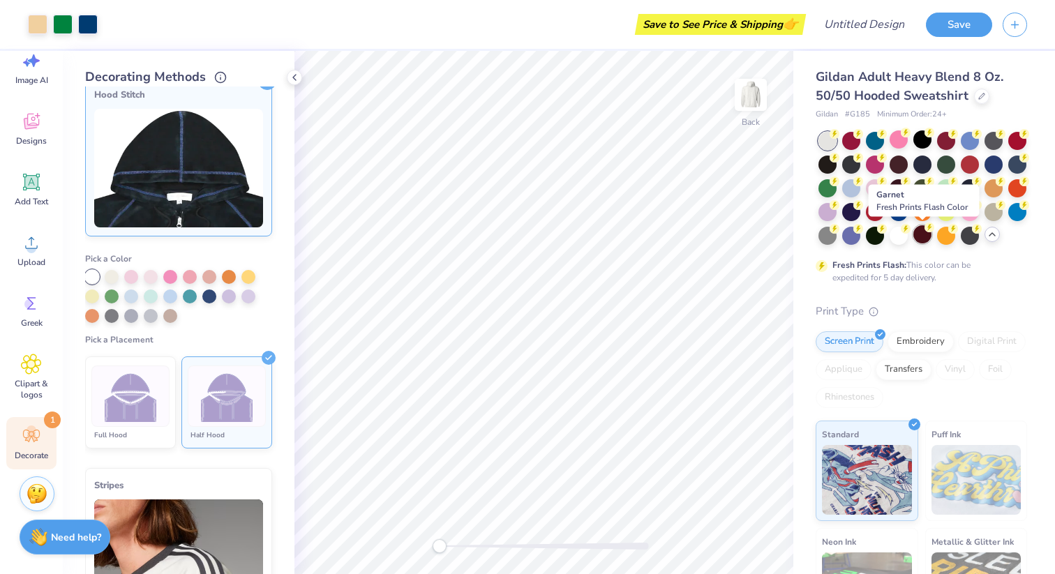
click at [919, 241] on div at bounding box center [922, 234] width 18 height 18
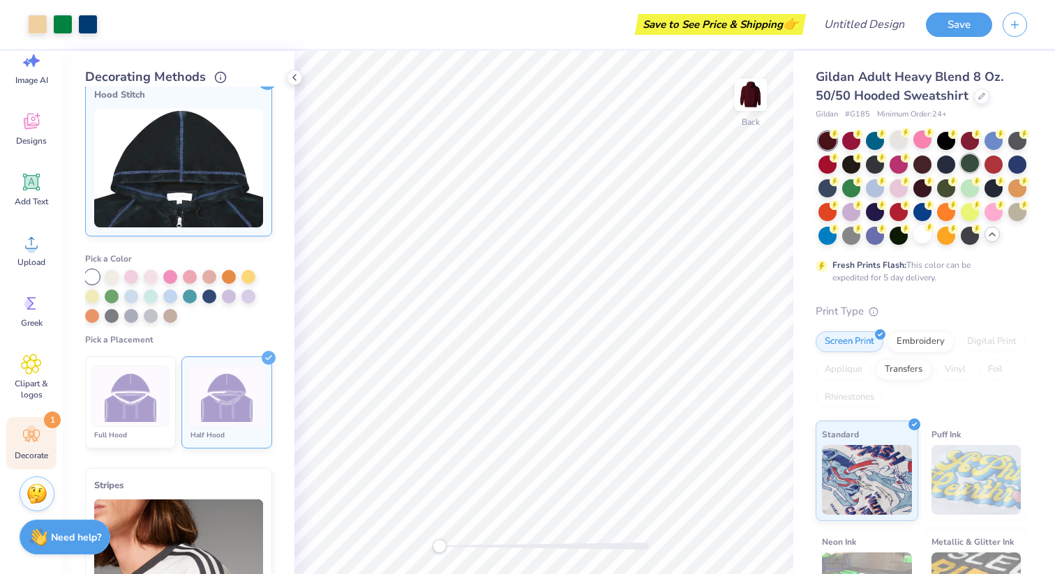
click at [967, 167] on div at bounding box center [970, 163] width 18 height 18
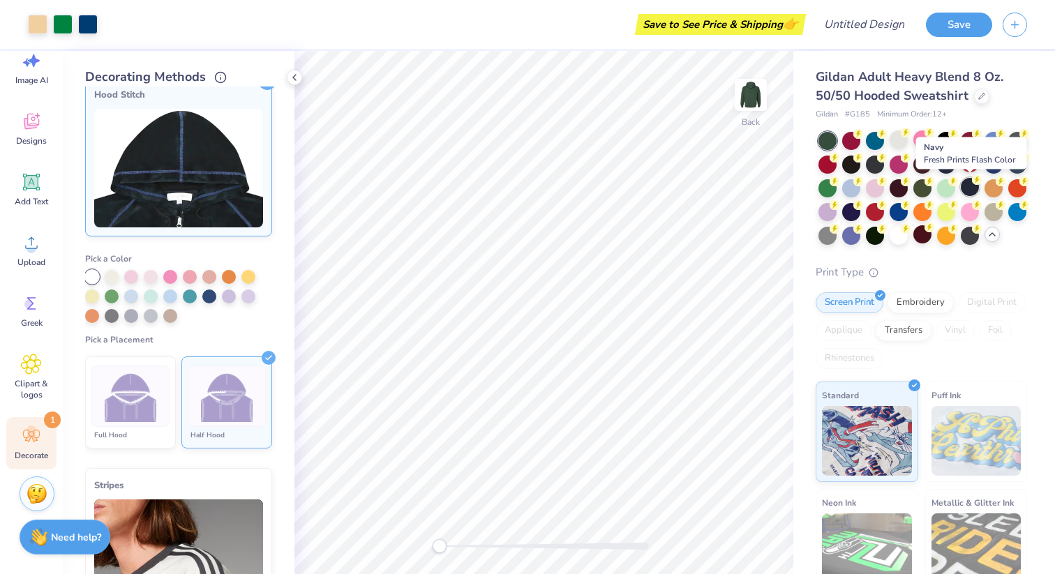
click at [976, 188] on div at bounding box center [970, 187] width 18 height 18
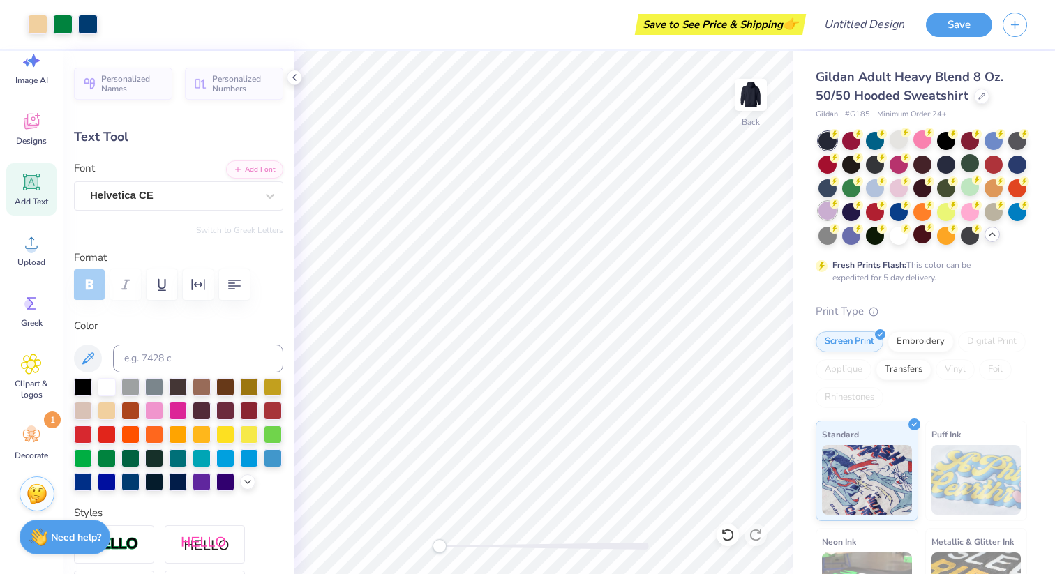
type input "2.22"
type input "0.28"
type input "0.86"
type textarea "UNIVERSIY"
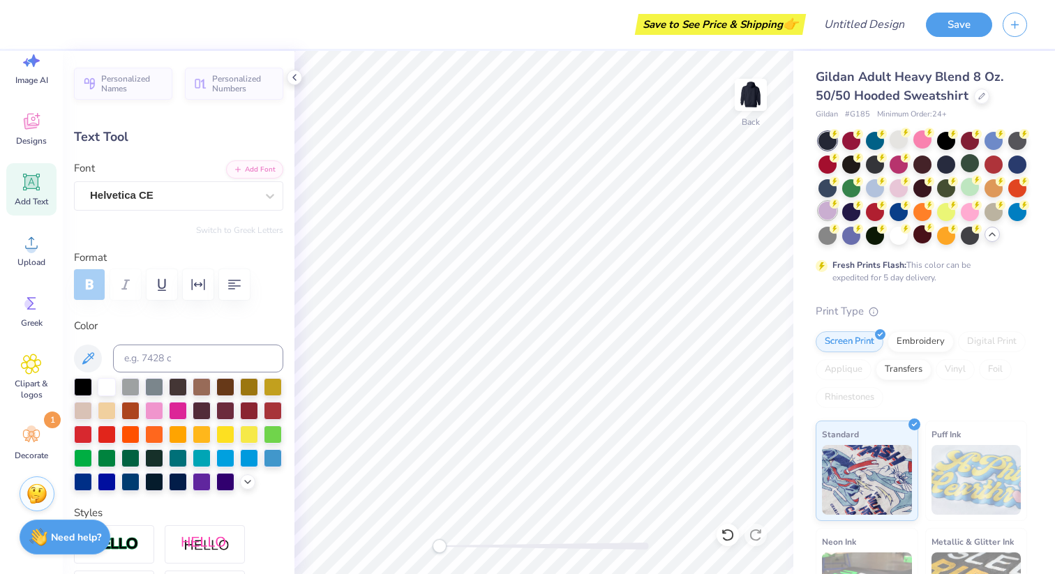
type input "2.71"
type input "0.50"
type input "1.99"
type input "0.86"
type input "1.82"
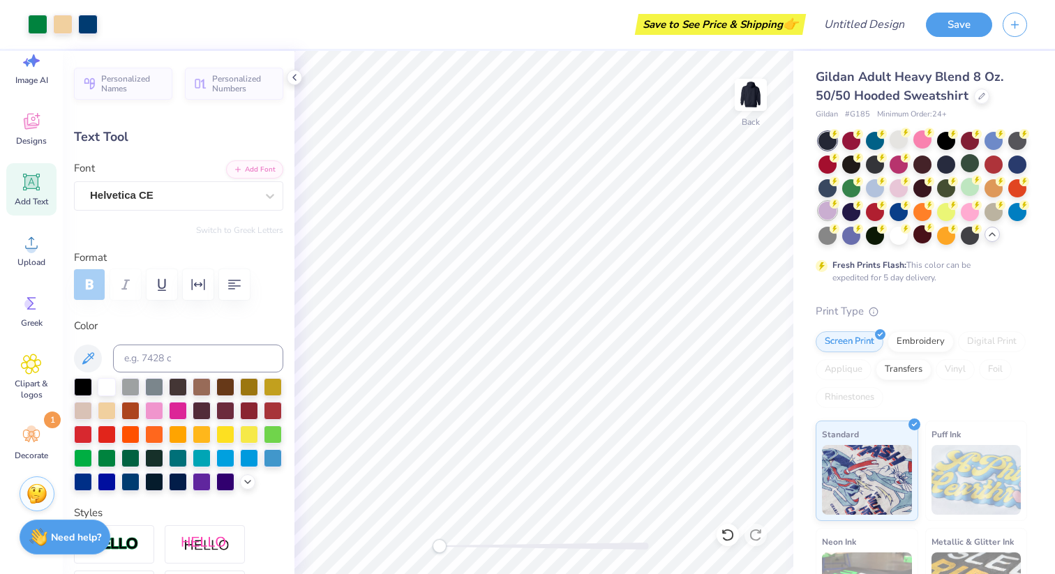
type input "2.72"
type input "1.96"
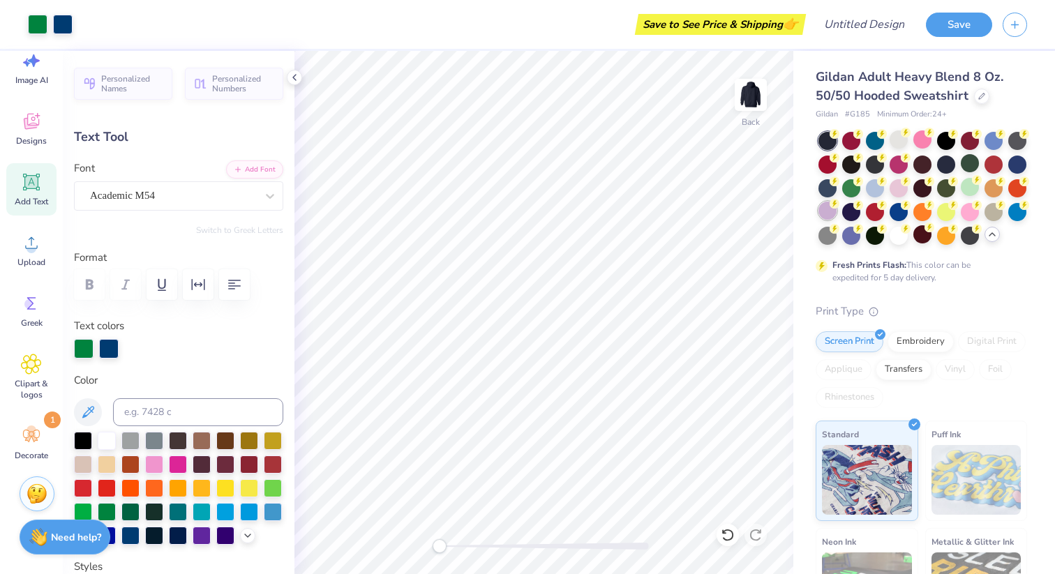
type input "10.4"
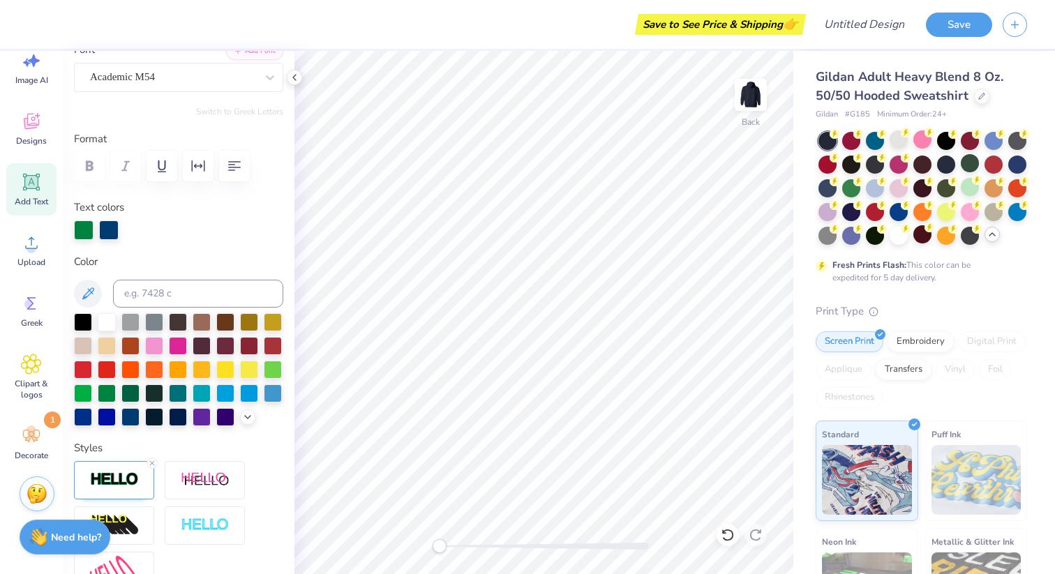
scroll to position [44, 0]
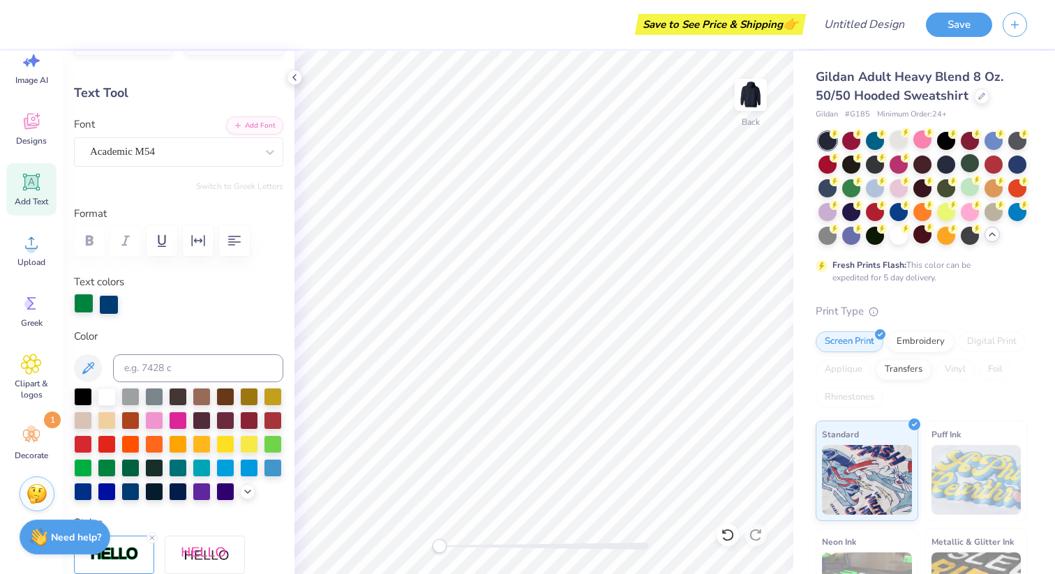
click at [88, 303] on div at bounding box center [84, 304] width 20 height 20
click at [275, 413] on div at bounding box center [273, 419] width 18 height 18
click at [107, 305] on div at bounding box center [109, 304] width 20 height 20
click at [110, 396] on div at bounding box center [107, 396] width 18 height 18
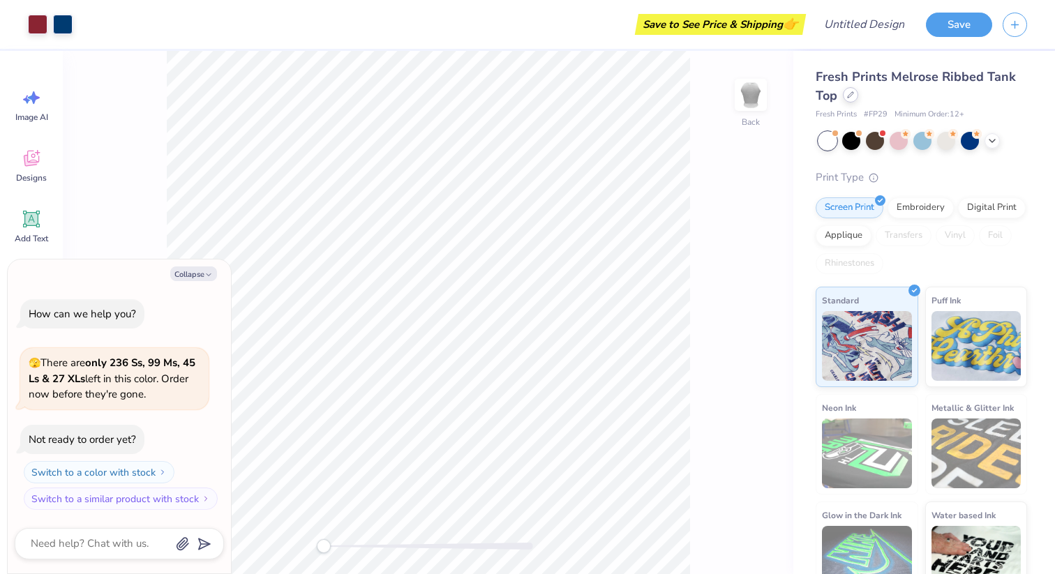
click at [850, 100] on div at bounding box center [850, 94] width 15 height 15
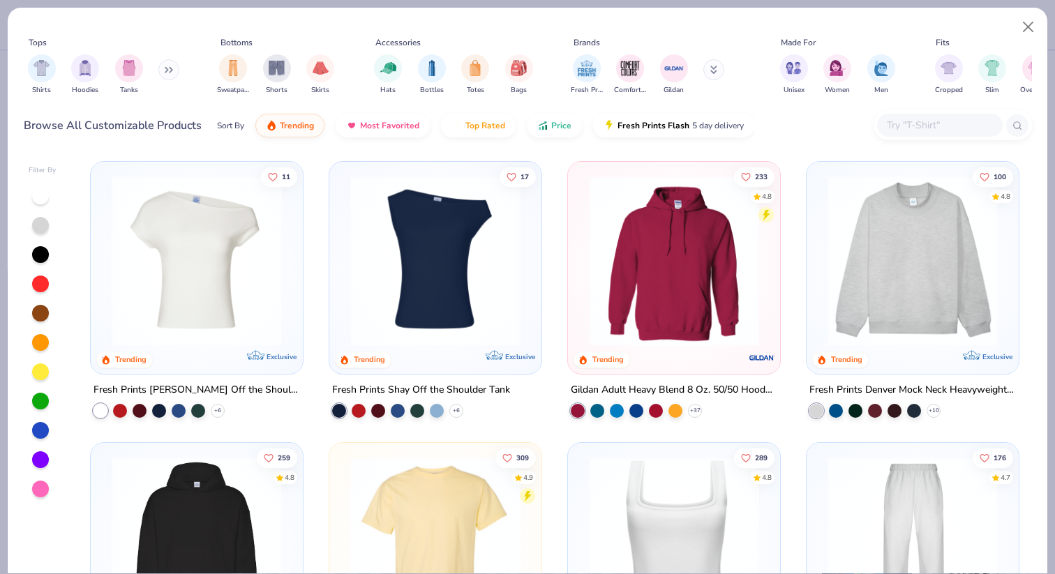
click at [688, 223] on img at bounding box center [674, 261] width 184 height 170
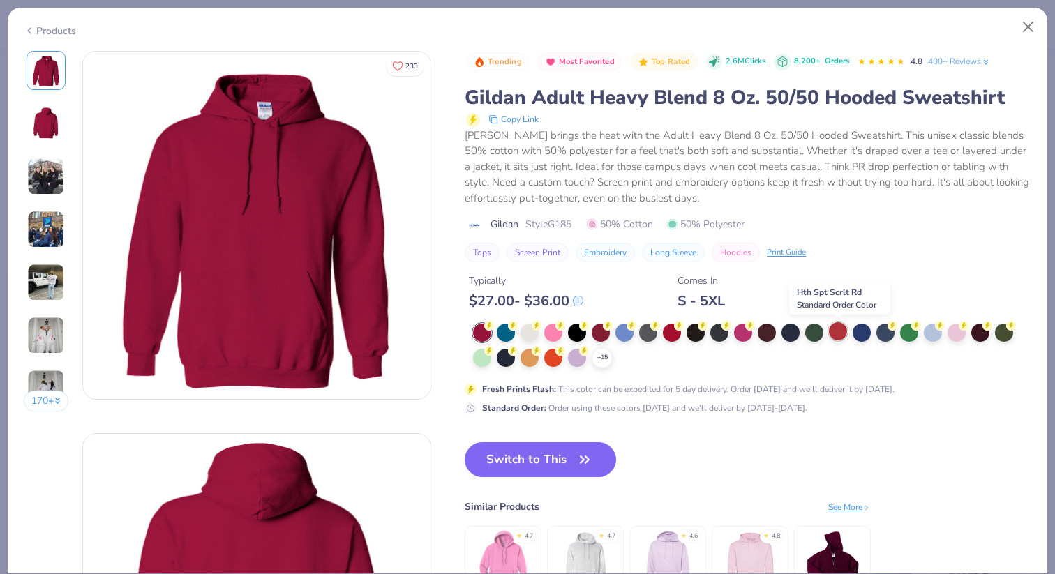
click at [839, 339] on div at bounding box center [838, 331] width 18 height 18
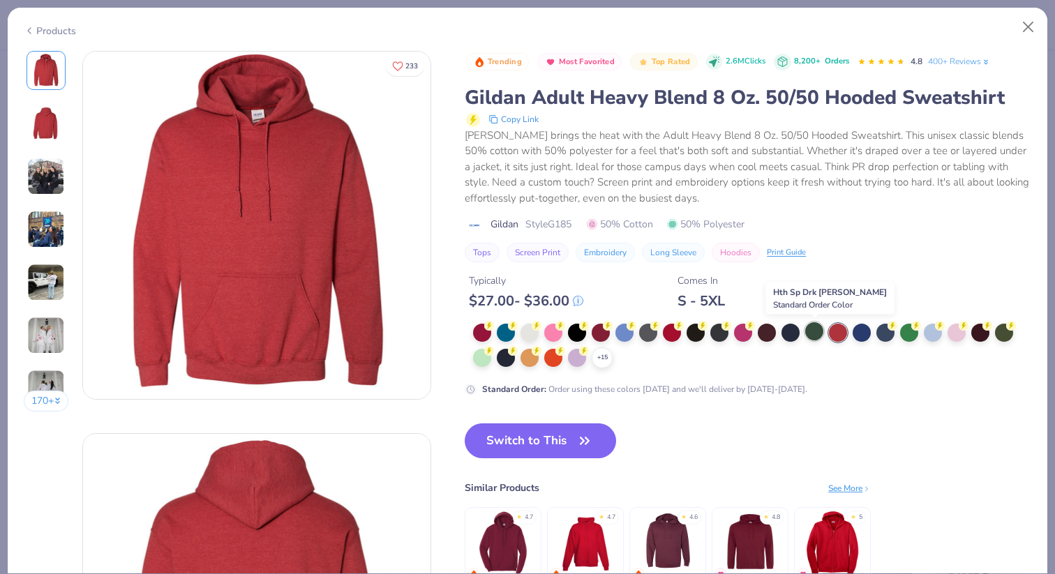
click at [812, 338] on div at bounding box center [814, 331] width 18 height 18
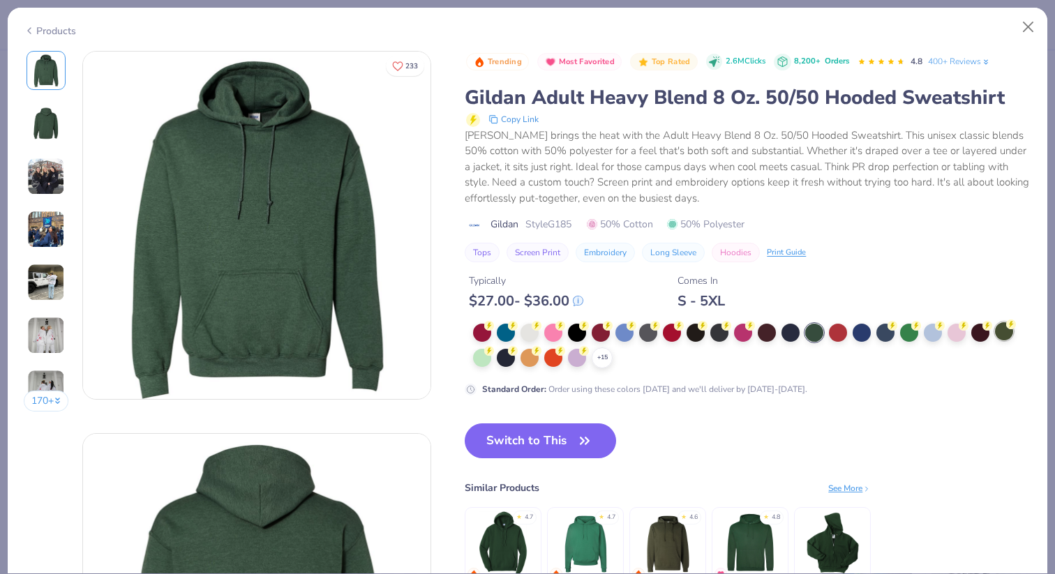
click at [999, 333] on div at bounding box center [1004, 331] width 18 height 18
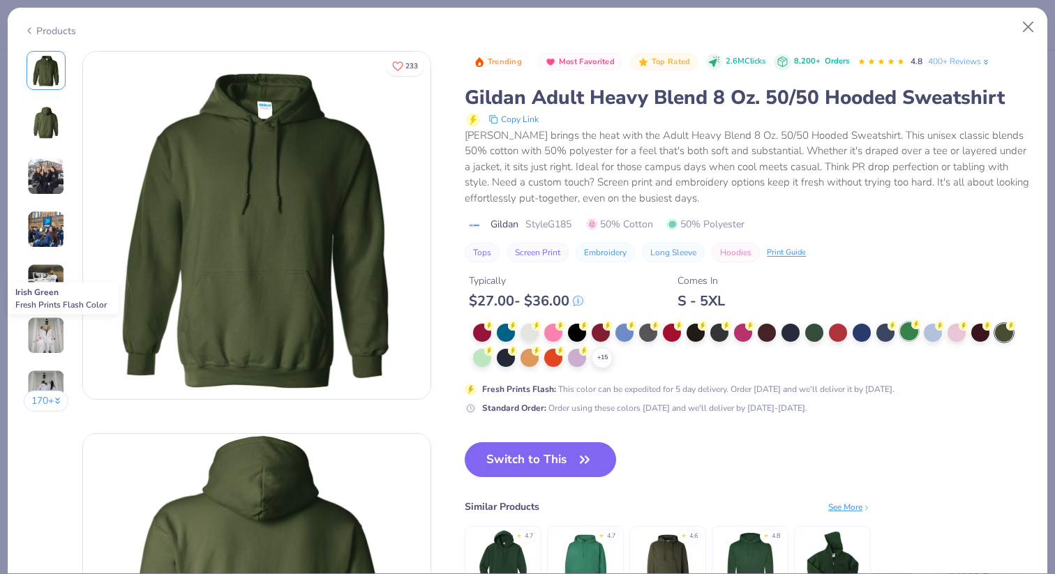
click at [906, 332] on div at bounding box center [909, 331] width 18 height 18
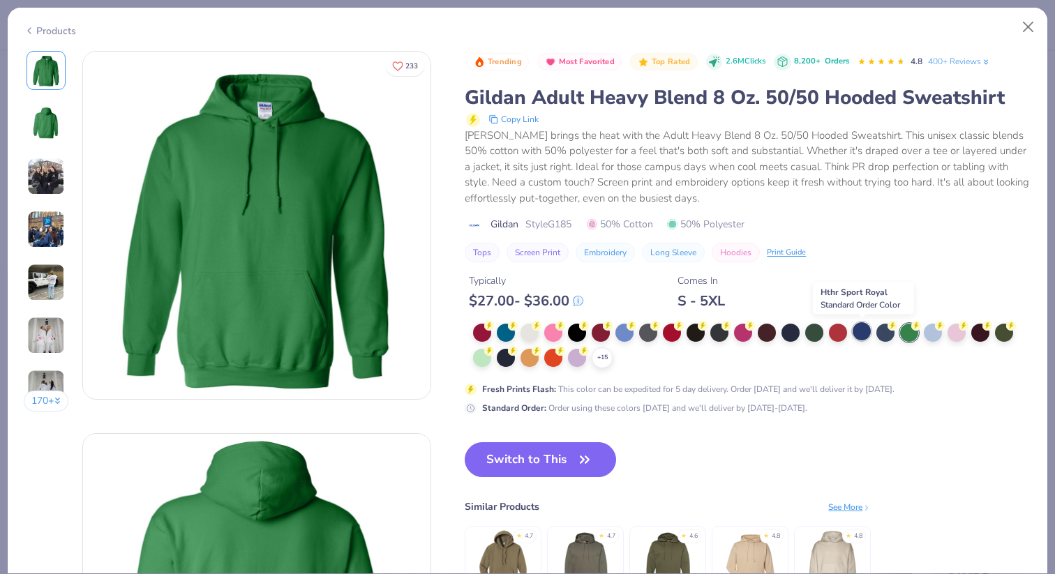
click at [863, 334] on div at bounding box center [862, 331] width 18 height 18
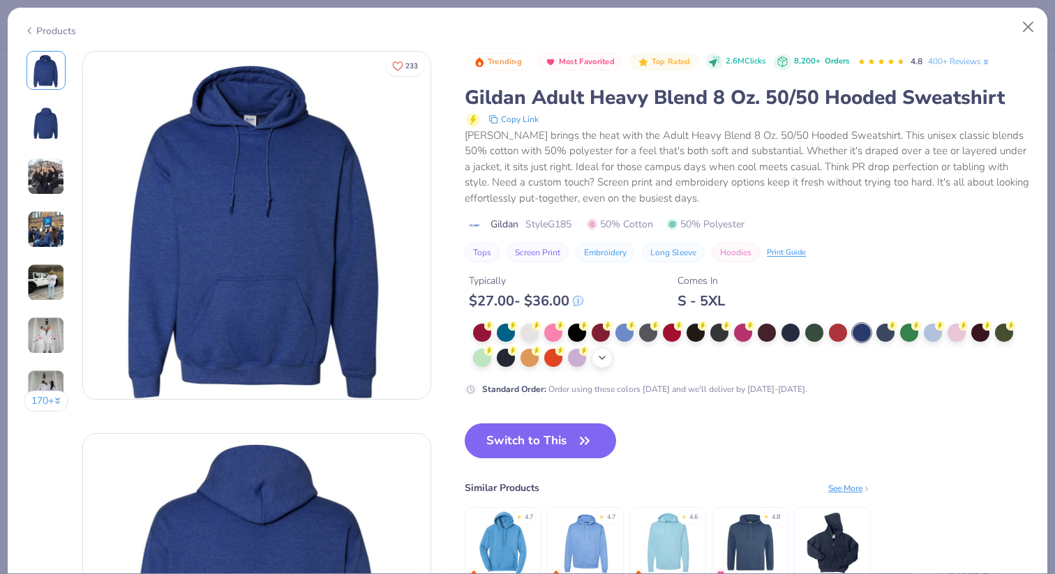
click at [599, 359] on icon at bounding box center [602, 357] width 11 height 11
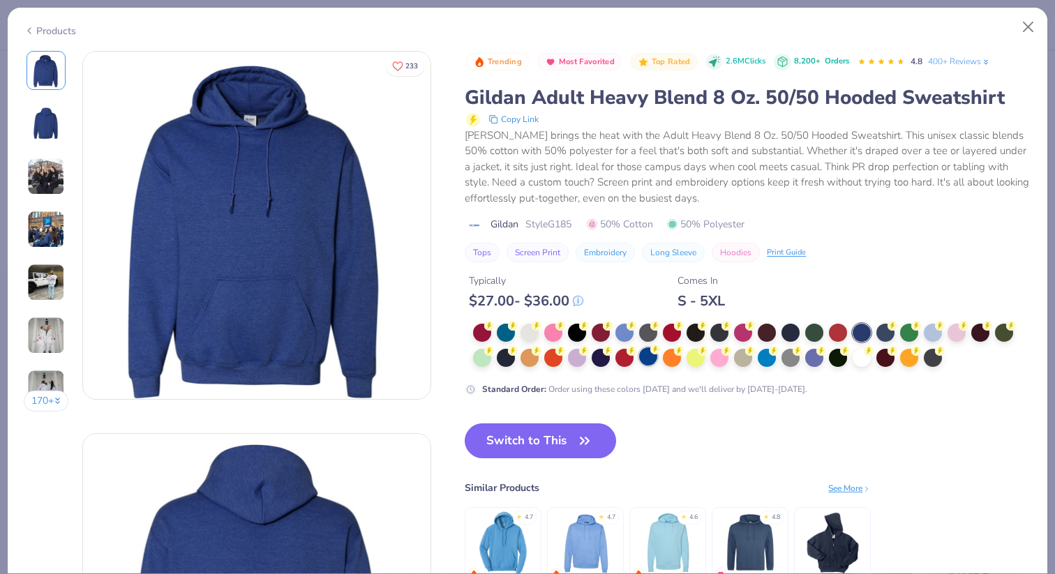
click at [654, 357] on div at bounding box center [648, 356] width 18 height 18
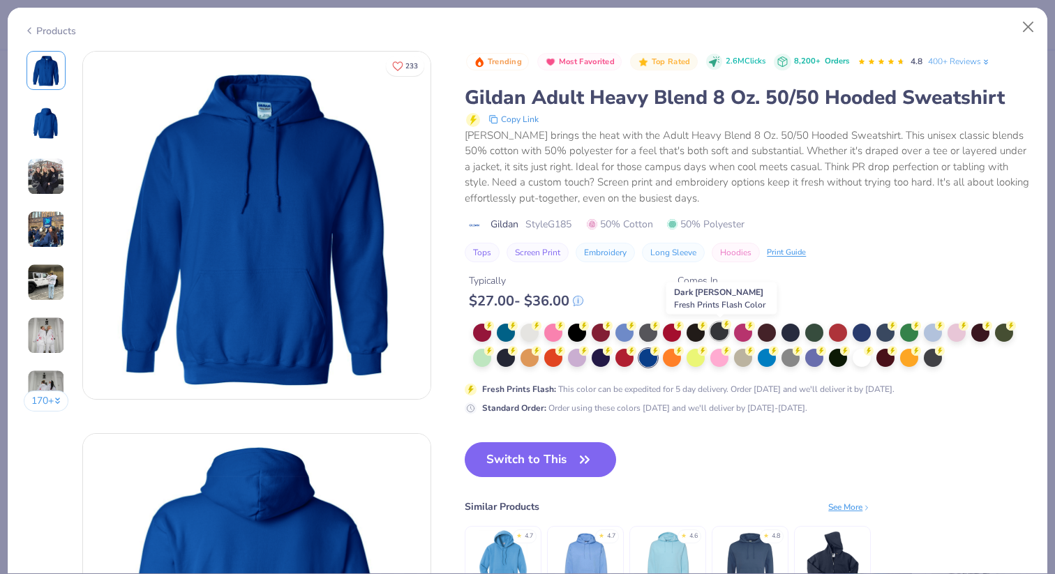
click at [716, 336] on div at bounding box center [719, 331] width 18 height 18
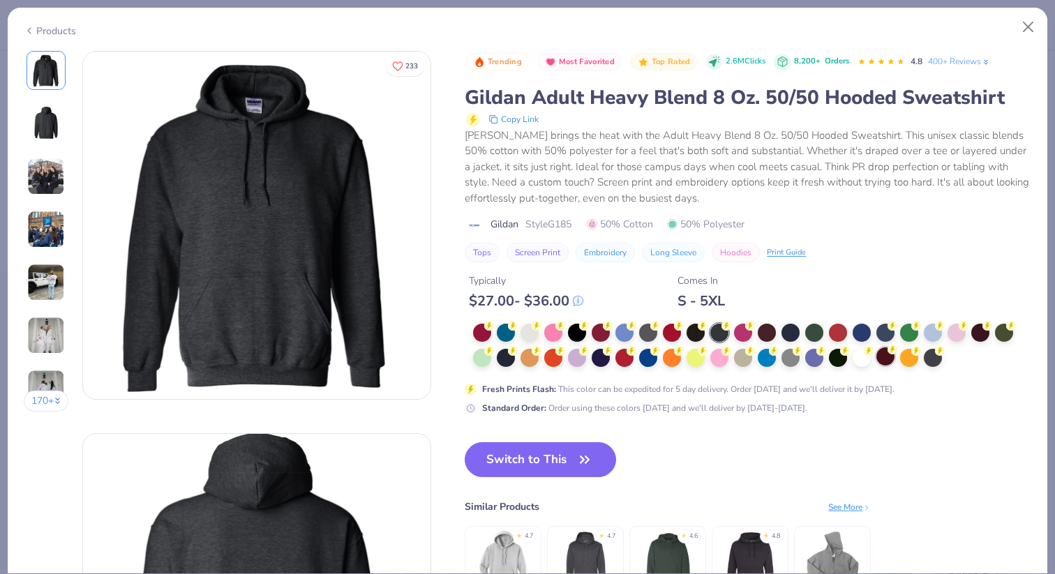
click at [886, 360] on div at bounding box center [885, 356] width 18 height 18
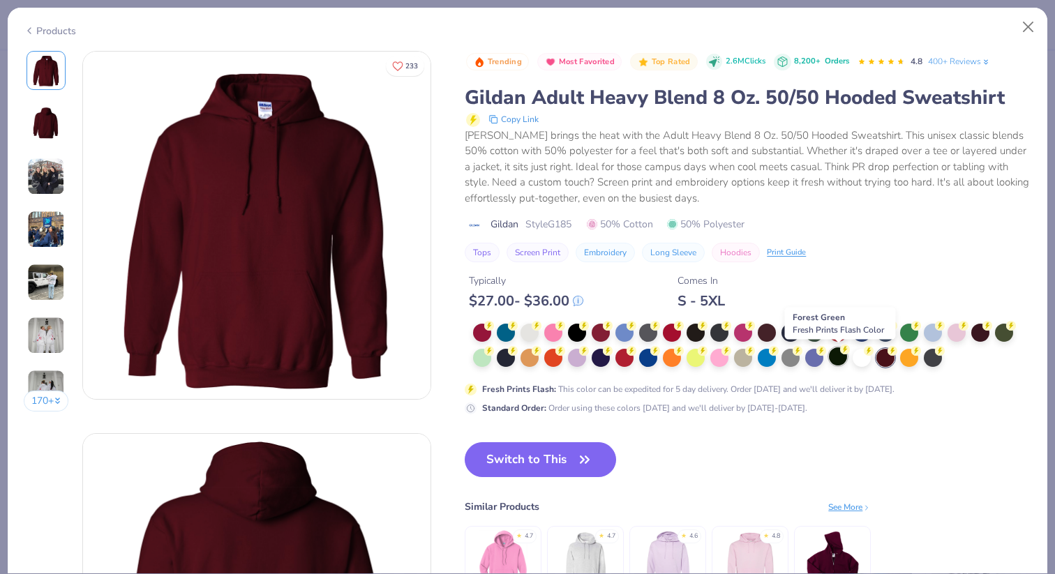
click at [832, 356] on div at bounding box center [838, 356] width 18 height 18
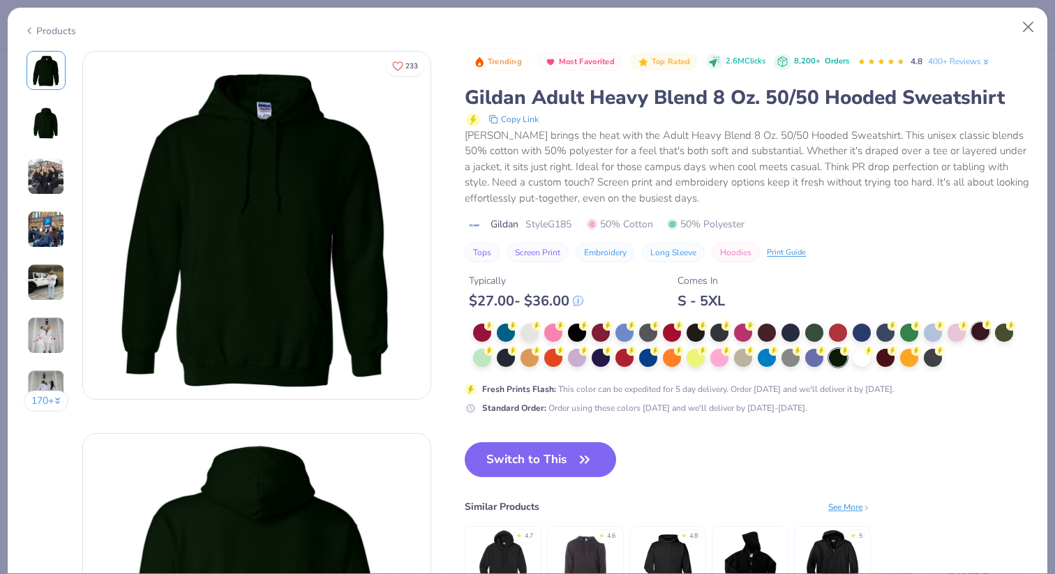
click at [984, 336] on div at bounding box center [980, 331] width 18 height 18
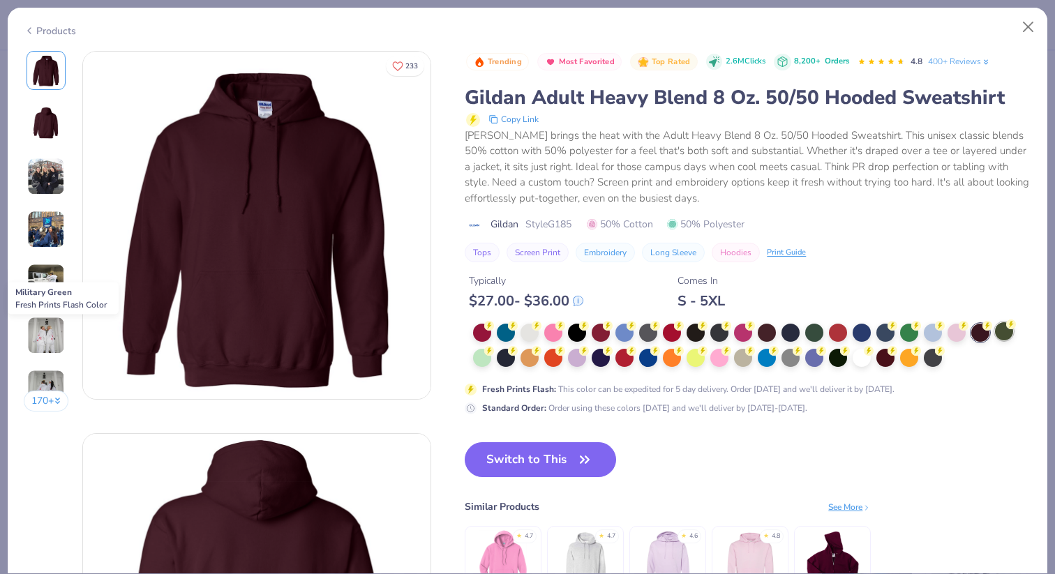
click at [1000, 337] on div at bounding box center [1004, 331] width 18 height 18
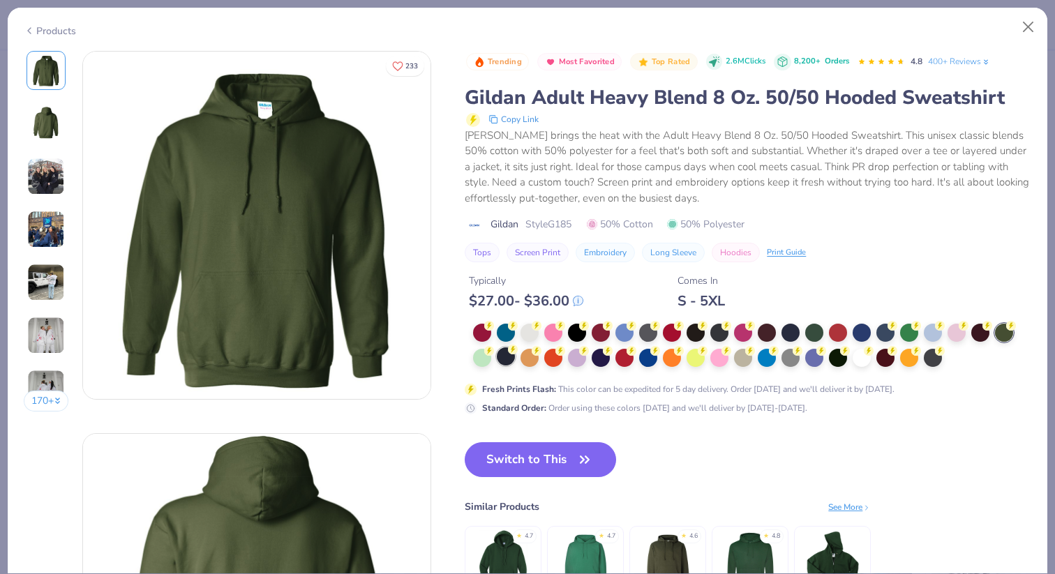
click at [509, 362] on div at bounding box center [506, 356] width 18 height 18
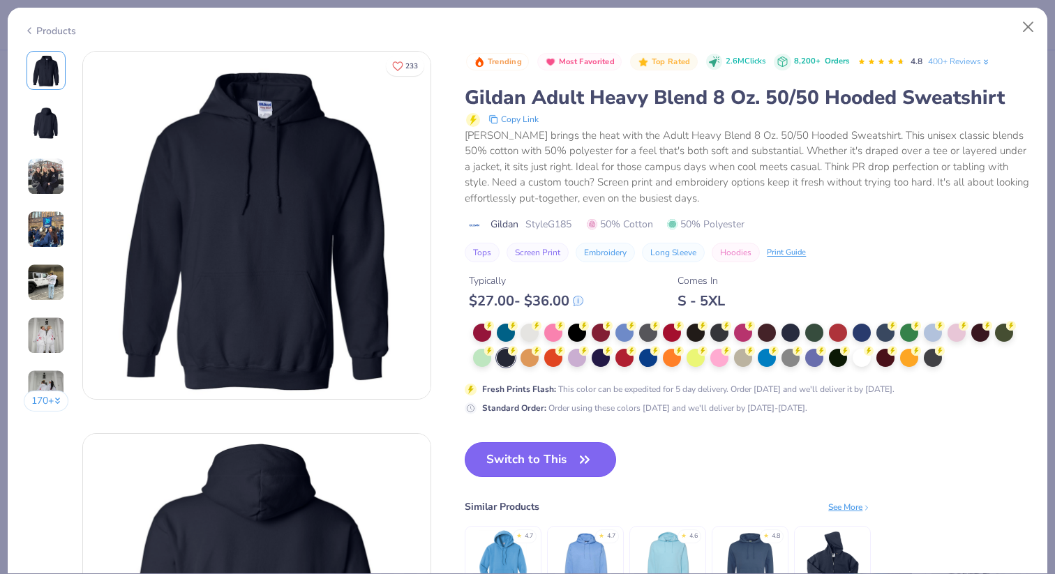
click at [570, 465] on button "Switch to This" at bounding box center [540, 459] width 151 height 35
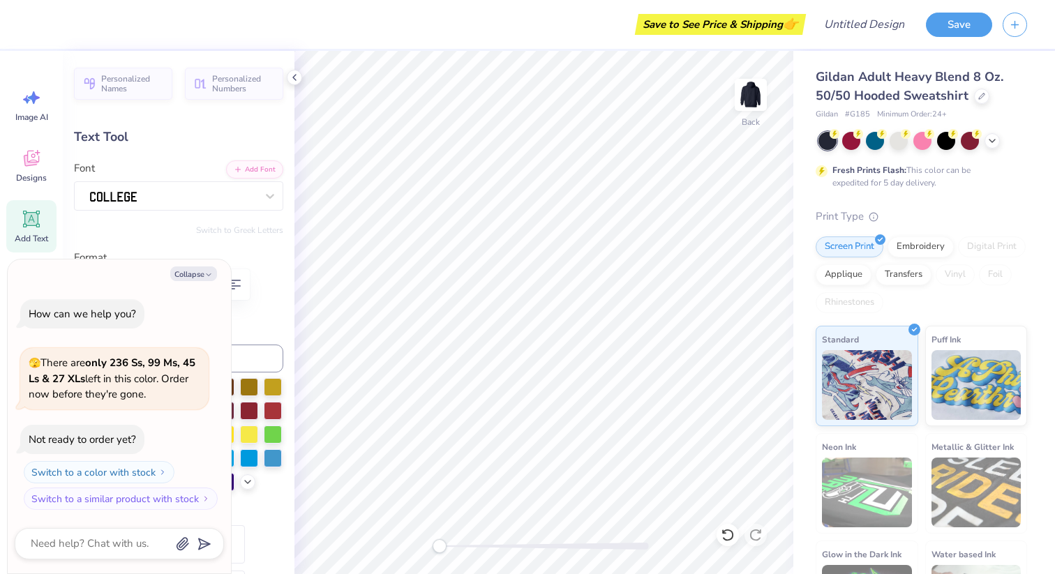
type textarea "x"
type textarea "PI BETA"
type textarea "x"
type textarea "PI BETA"
type textarea "x"
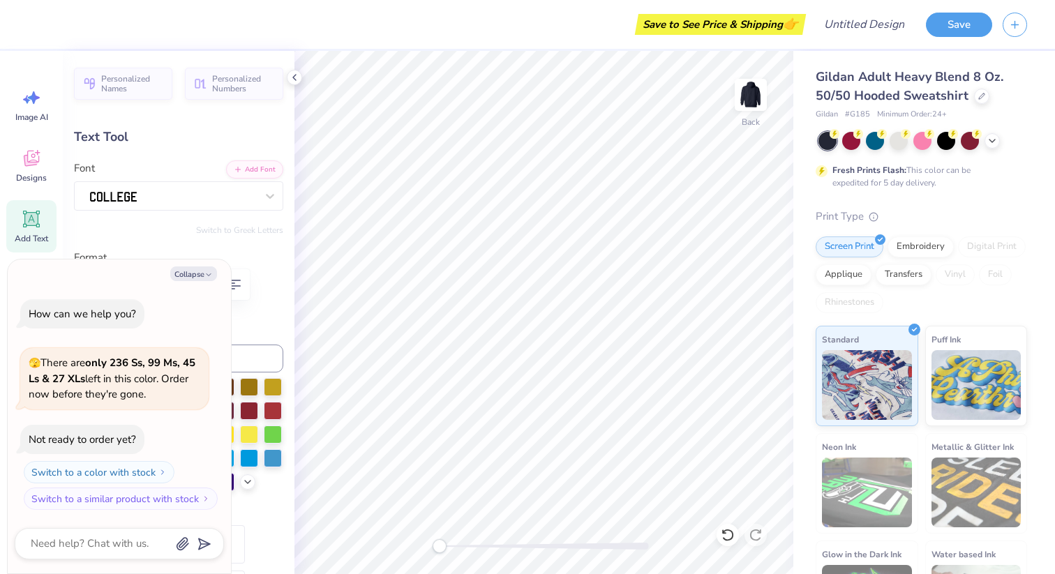
type textarea "PI BET"
type textarea "x"
type textarea "PI BE"
type textarea "x"
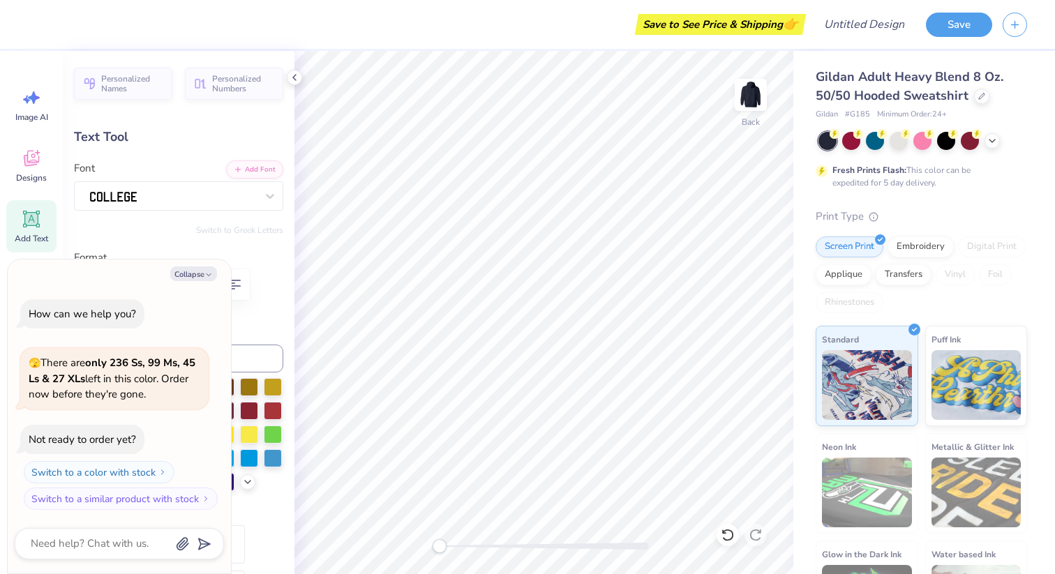
type textarea "PI B"
type textarea "x"
type textarea "PI"
type textarea "x"
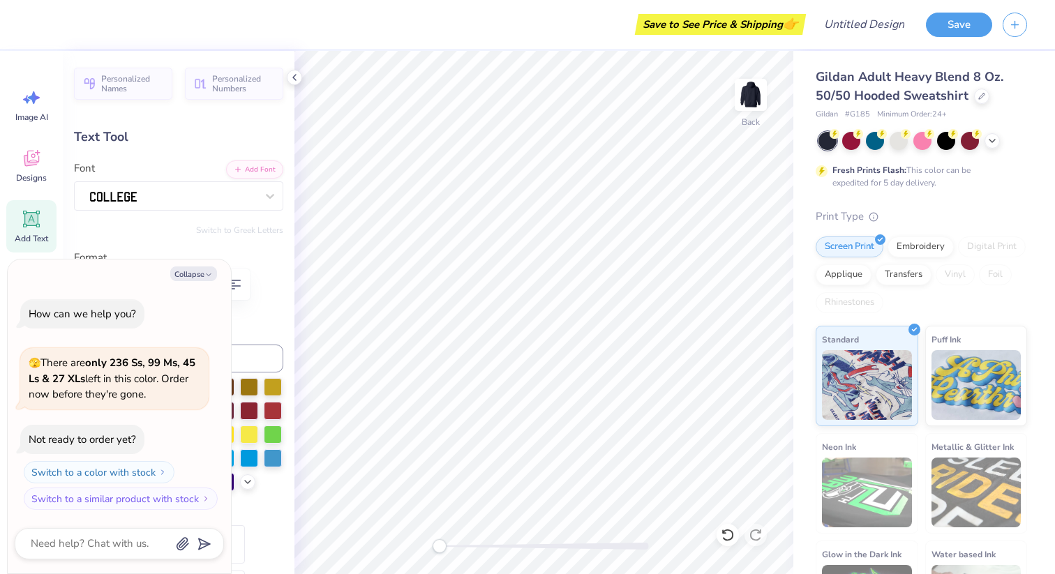
type textarea "PI"
type textarea "x"
type textarea "P"
type textarea "x"
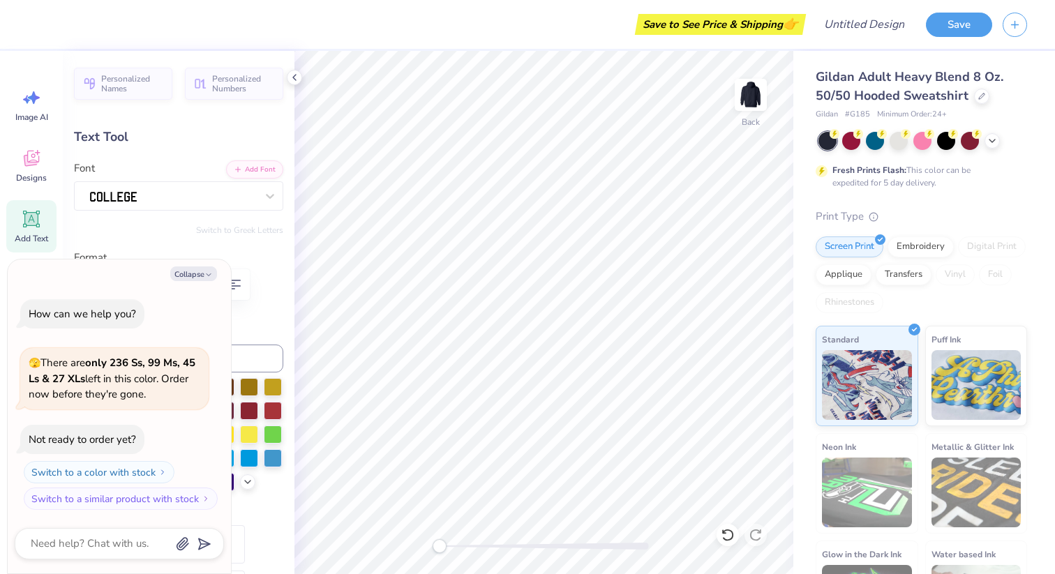
type textarea "g"
type textarea "x"
type textarea "ga"
type textarea "x"
type textarea "gam"
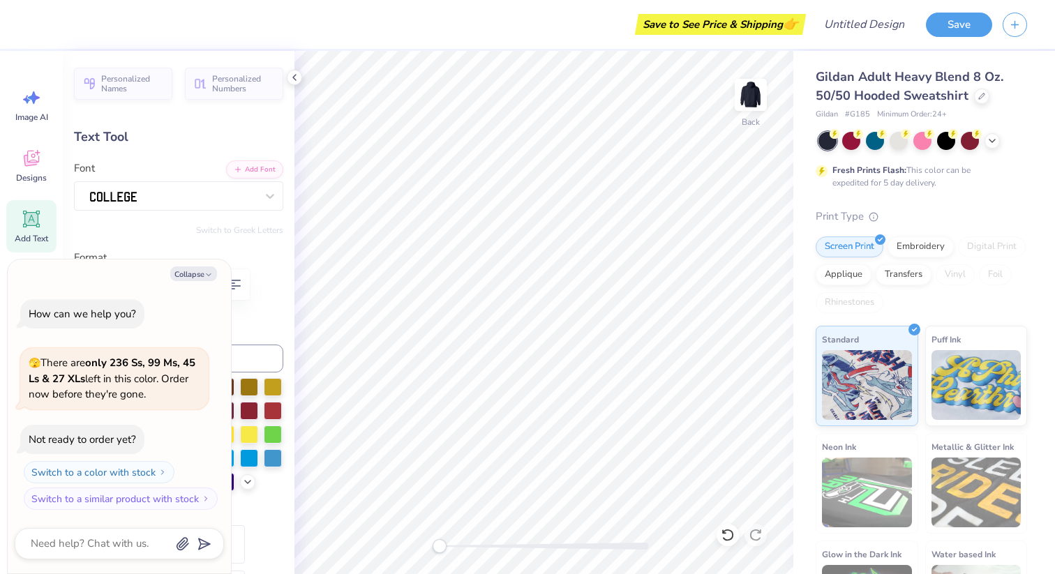
type textarea "x"
type textarea "[PERSON_NAME]"
type textarea "x"
type textarea "gamma"
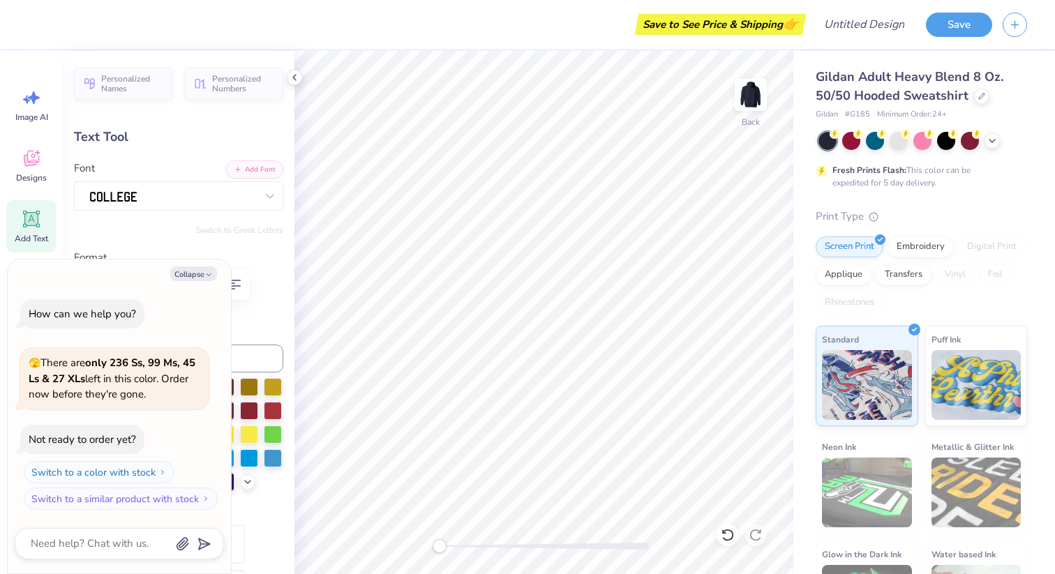
type textarea "x"
type textarea "gamma"
type textarea "x"
type textarea "gamma x"
type textarea "x"
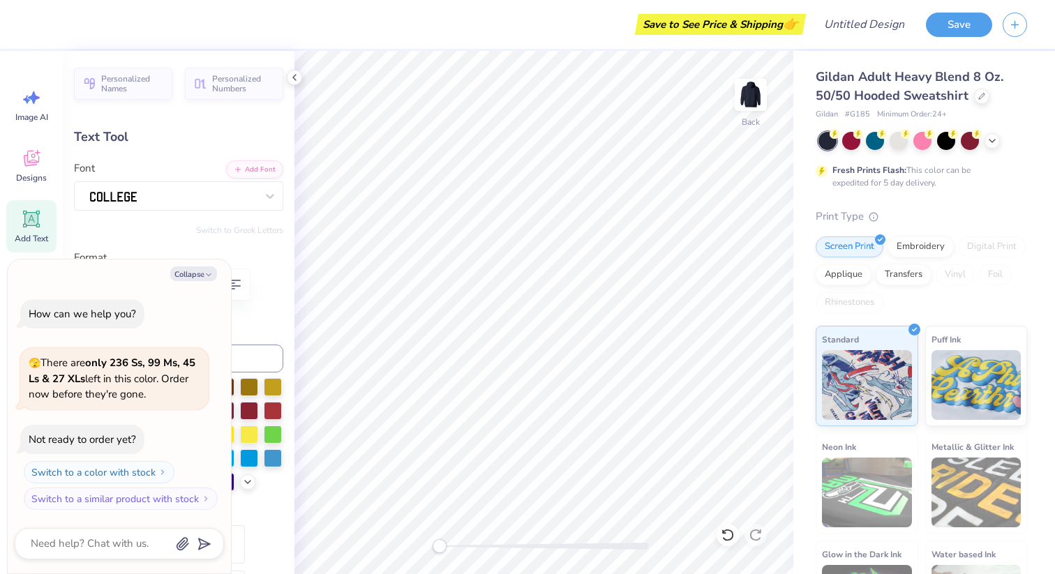
type textarea "gamma xi"
type textarea "x"
type input "3.16"
type input "0.36"
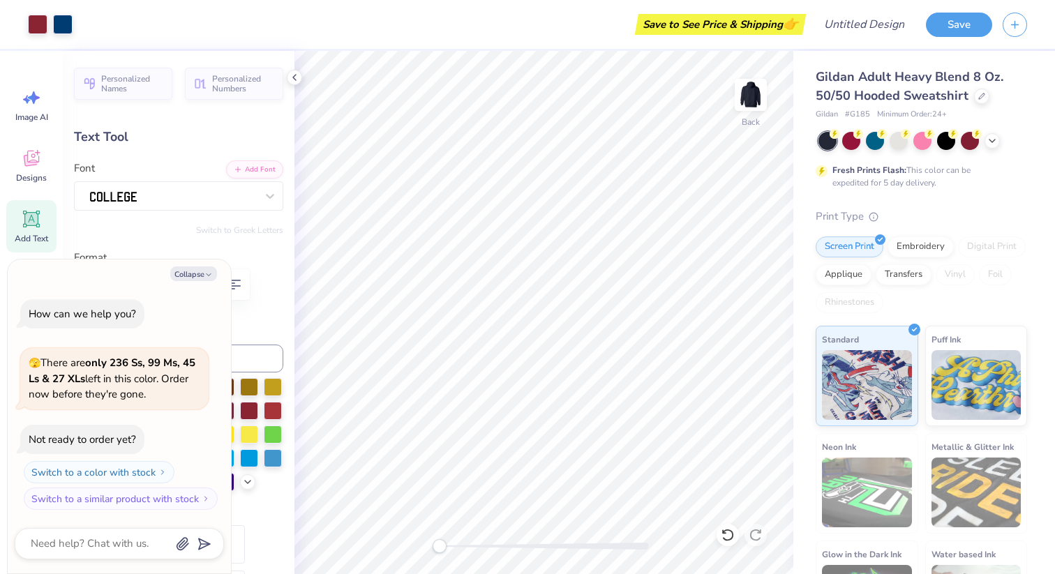
type input "4.23"
type textarea "x"
type input "5.00"
type input "1.20"
type input "2.45"
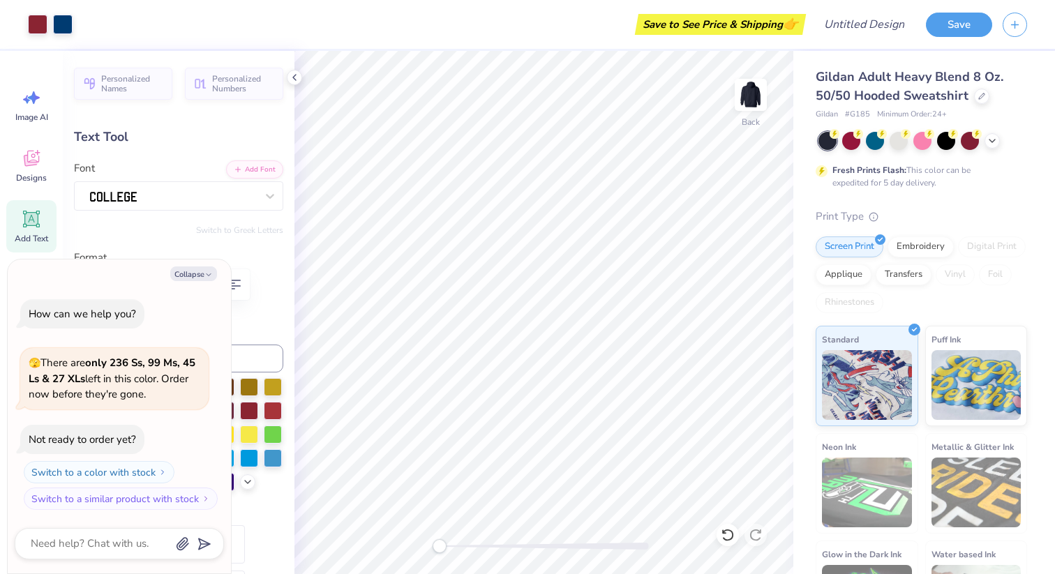
type textarea "x"
type input "3.16"
type input "0.36"
type input "4.23"
type textarea "x"
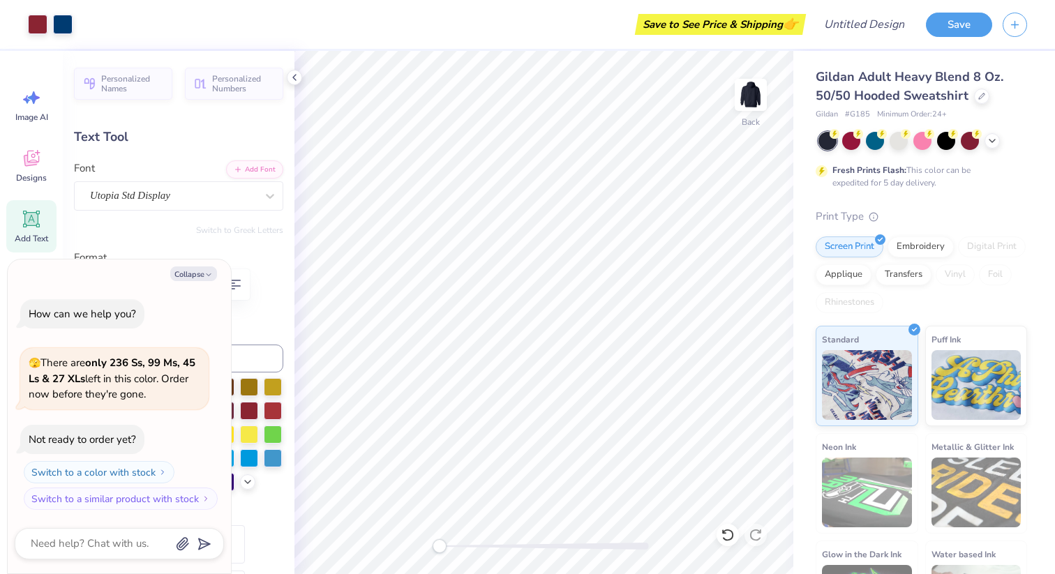
type input "5.00"
type input "1.20"
type input "2.40"
click at [204, 276] on icon "button" at bounding box center [208, 275] width 8 height 8
type textarea "x"
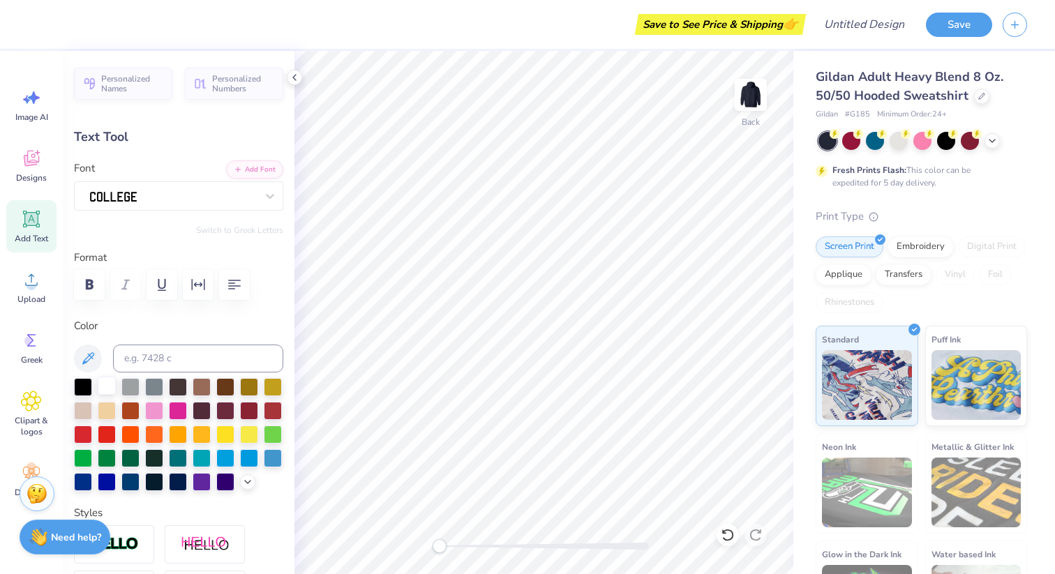
click at [111, 382] on div at bounding box center [107, 386] width 18 height 18
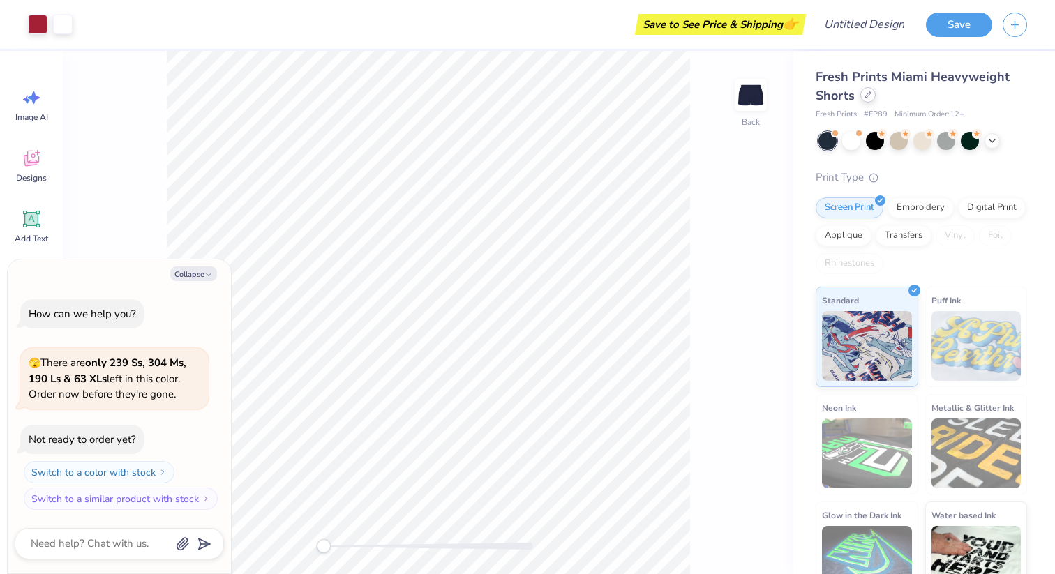
click at [871, 91] on div at bounding box center [867, 94] width 15 height 15
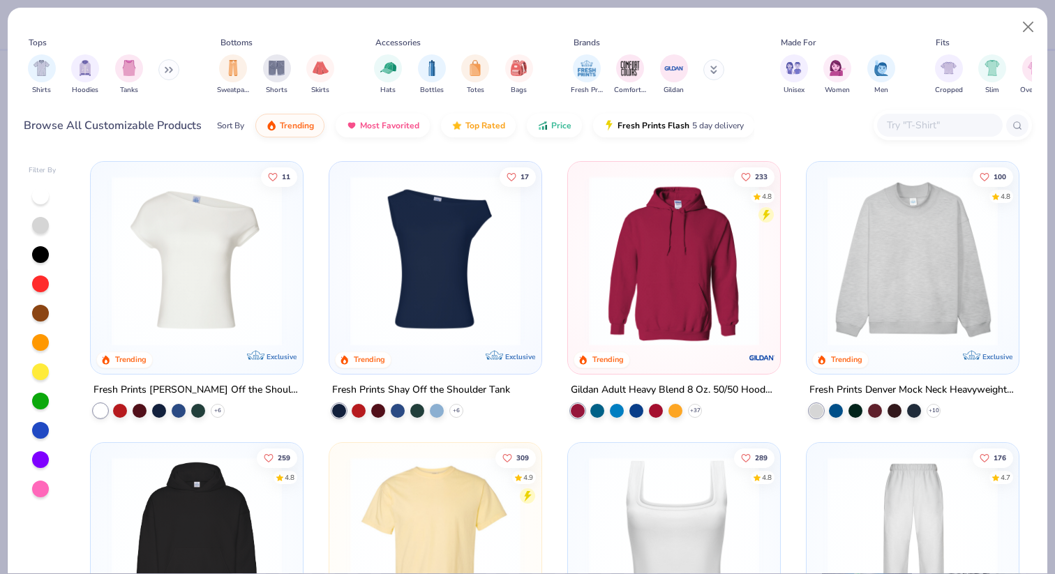
click at [687, 272] on img at bounding box center [674, 261] width 184 height 170
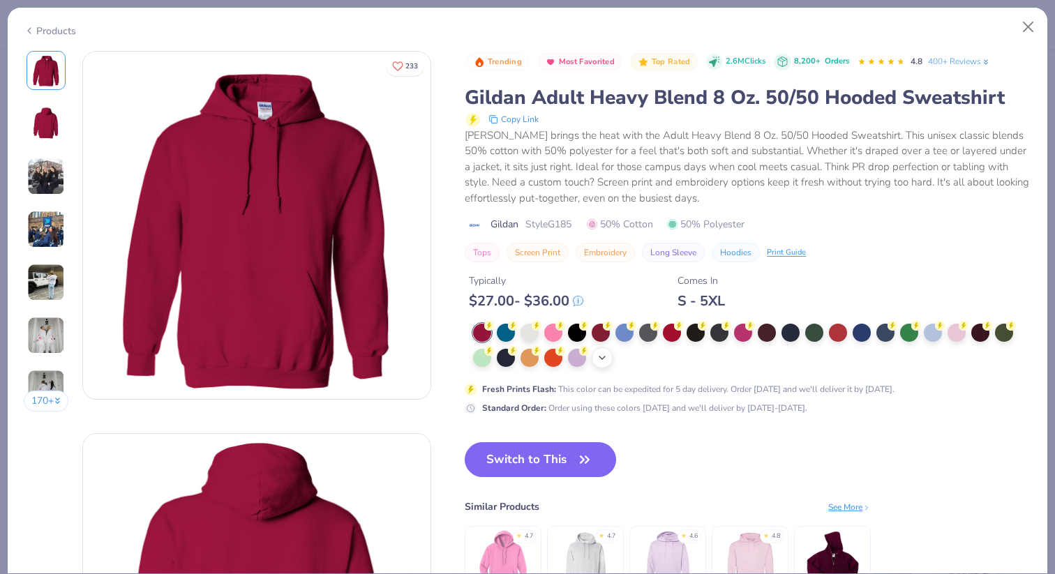
click at [608, 356] on div "+ 15" at bounding box center [602, 357] width 21 height 21
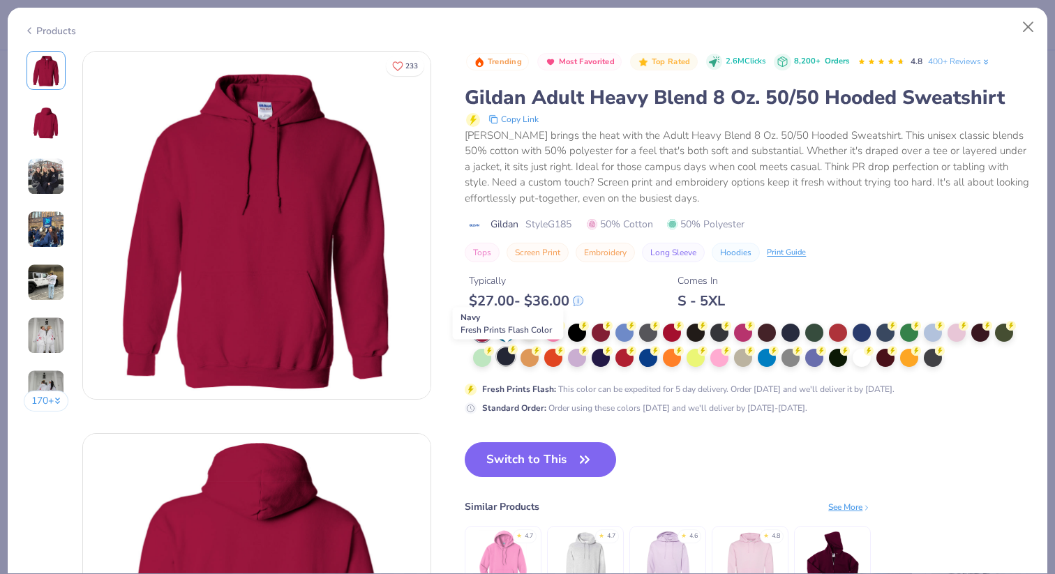
click at [506, 357] on div at bounding box center [506, 356] width 18 height 18
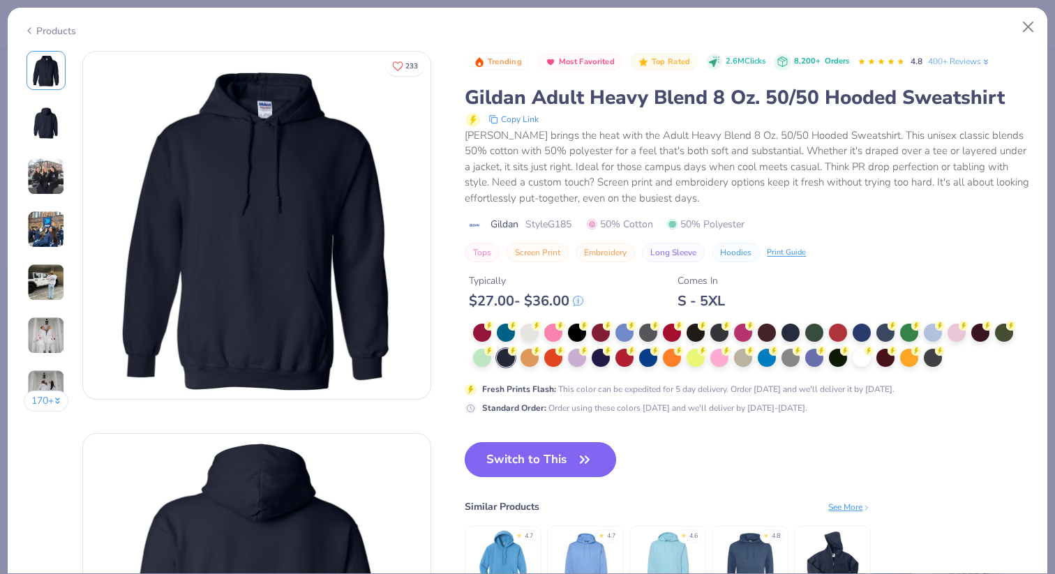
click at [530, 464] on button "Switch to This" at bounding box center [540, 459] width 151 height 35
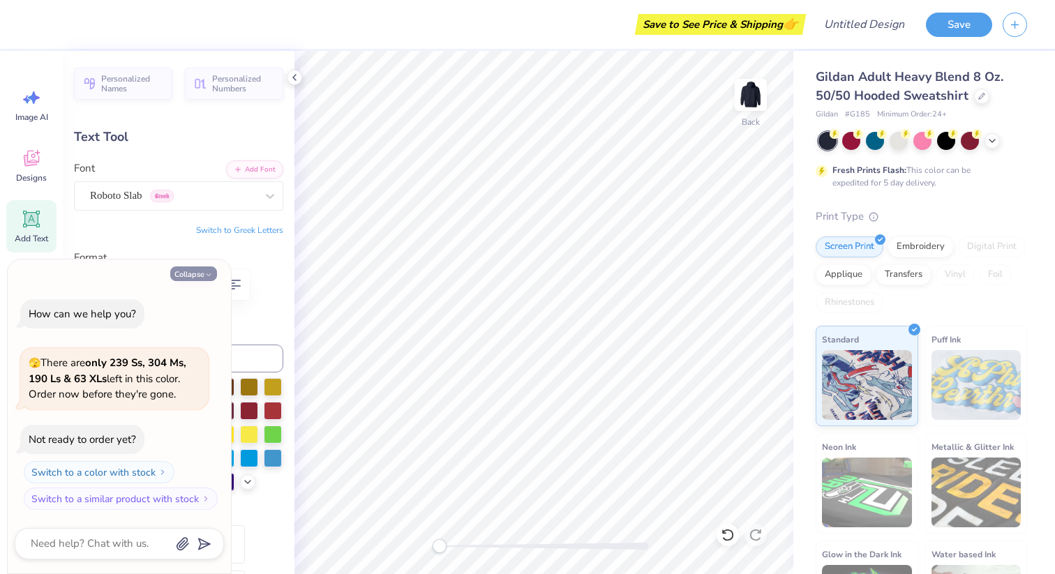
click at [202, 271] on button "Collapse" at bounding box center [193, 274] width 47 height 15
type textarea "x"
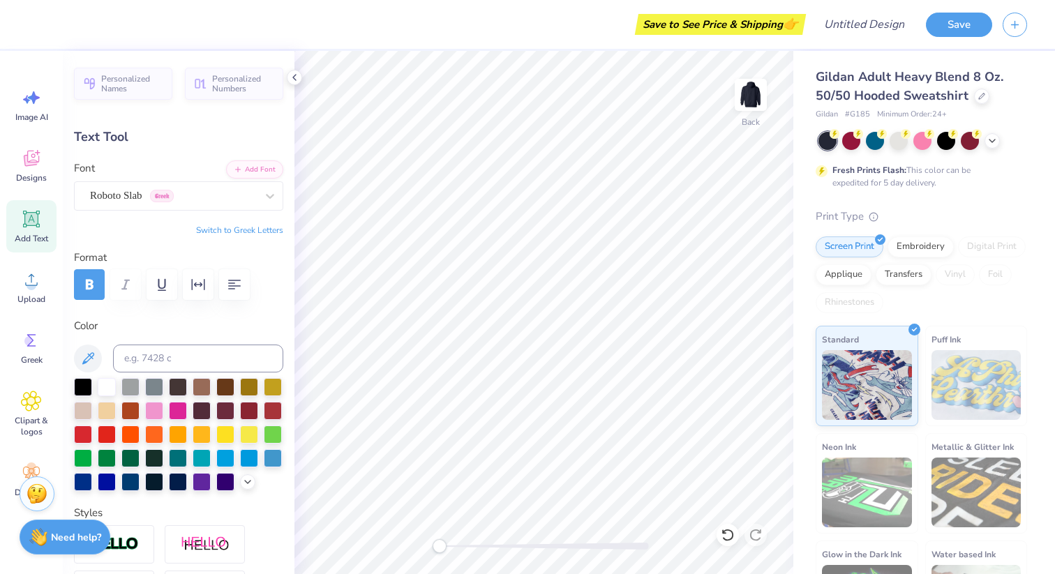
type textarea "g"
type textarea "G"
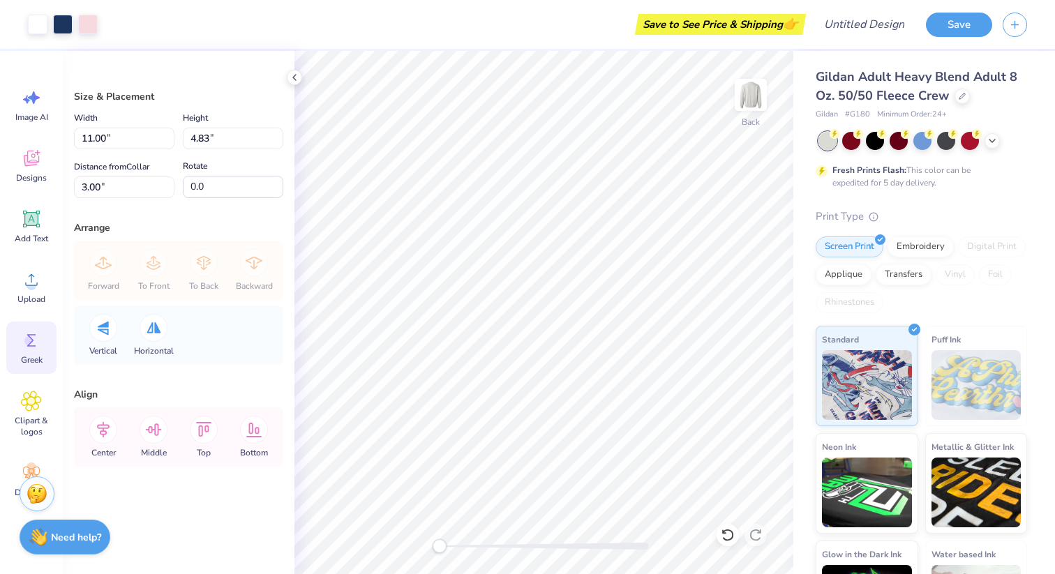
click at [38, 347] on icon at bounding box center [31, 340] width 21 height 21
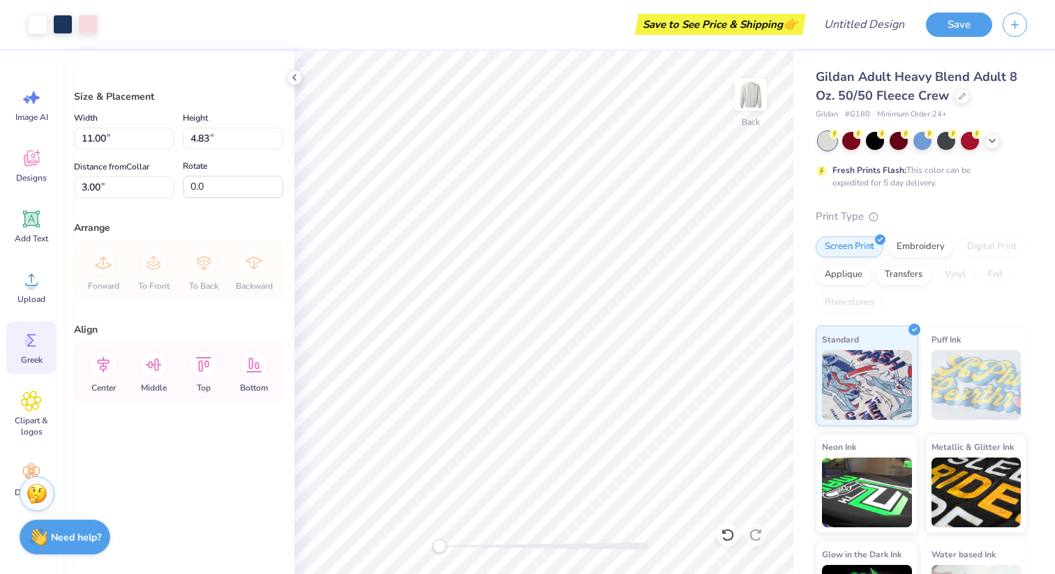
click at [41, 356] on span "Greek" at bounding box center [32, 359] width 22 height 11
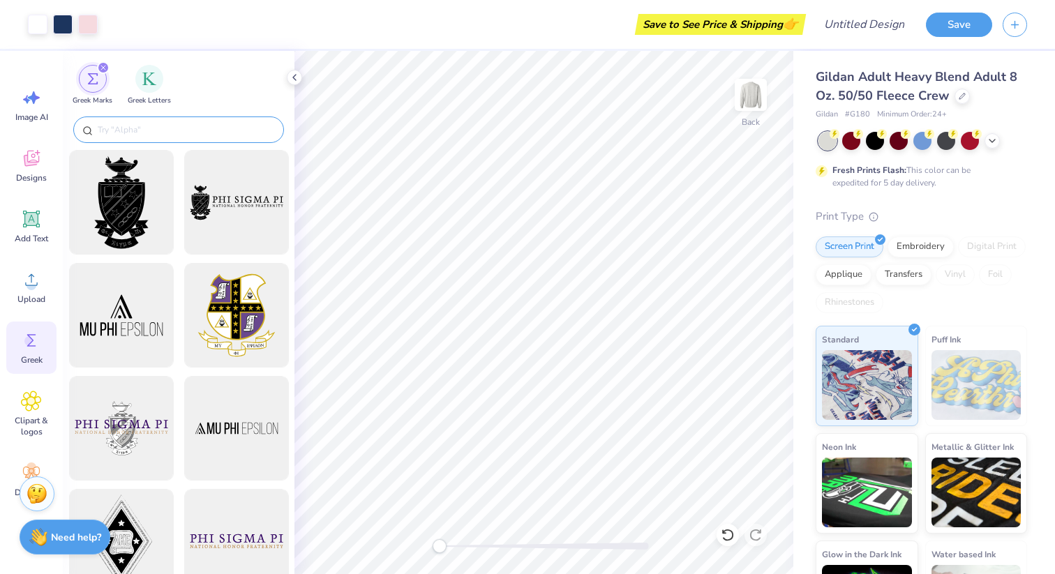
click at [149, 133] on input "text" at bounding box center [185, 130] width 179 height 14
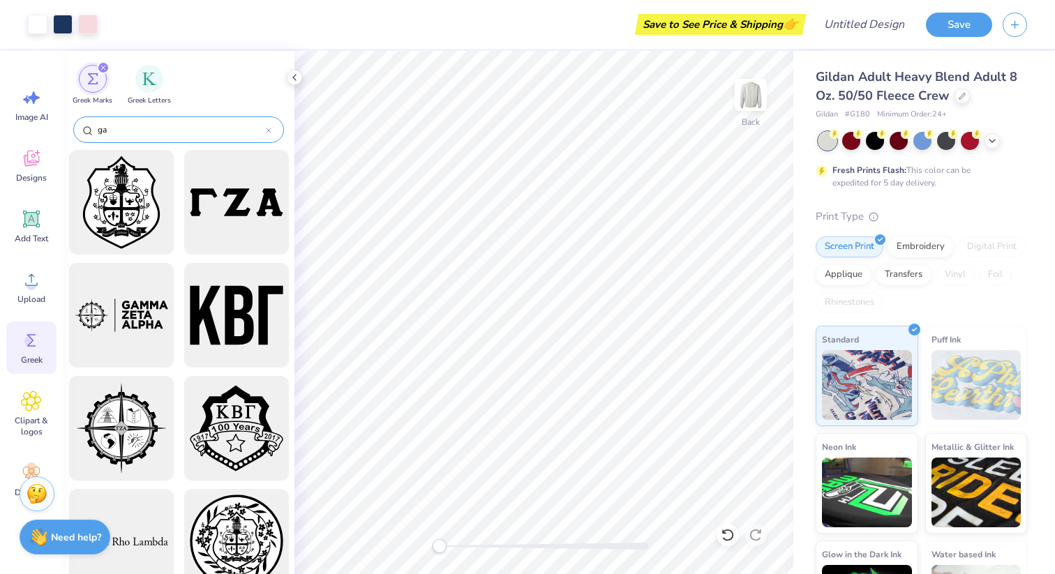
type input "g"
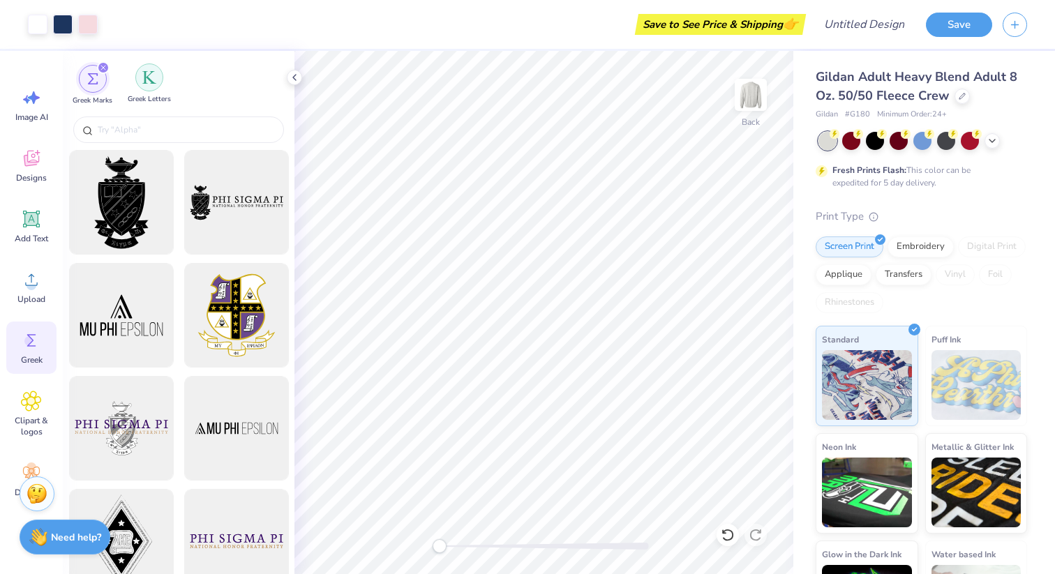
click at [158, 82] on div "filter for Greek Letters" at bounding box center [149, 77] width 28 height 28
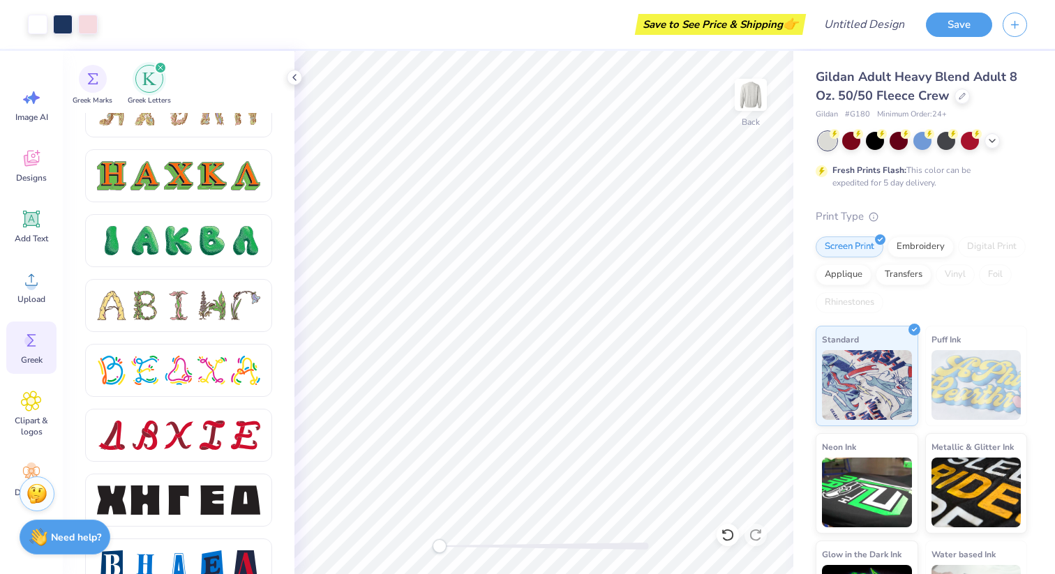
scroll to position [1528, 0]
